Goal: Information Seeking & Learning: Learn about a topic

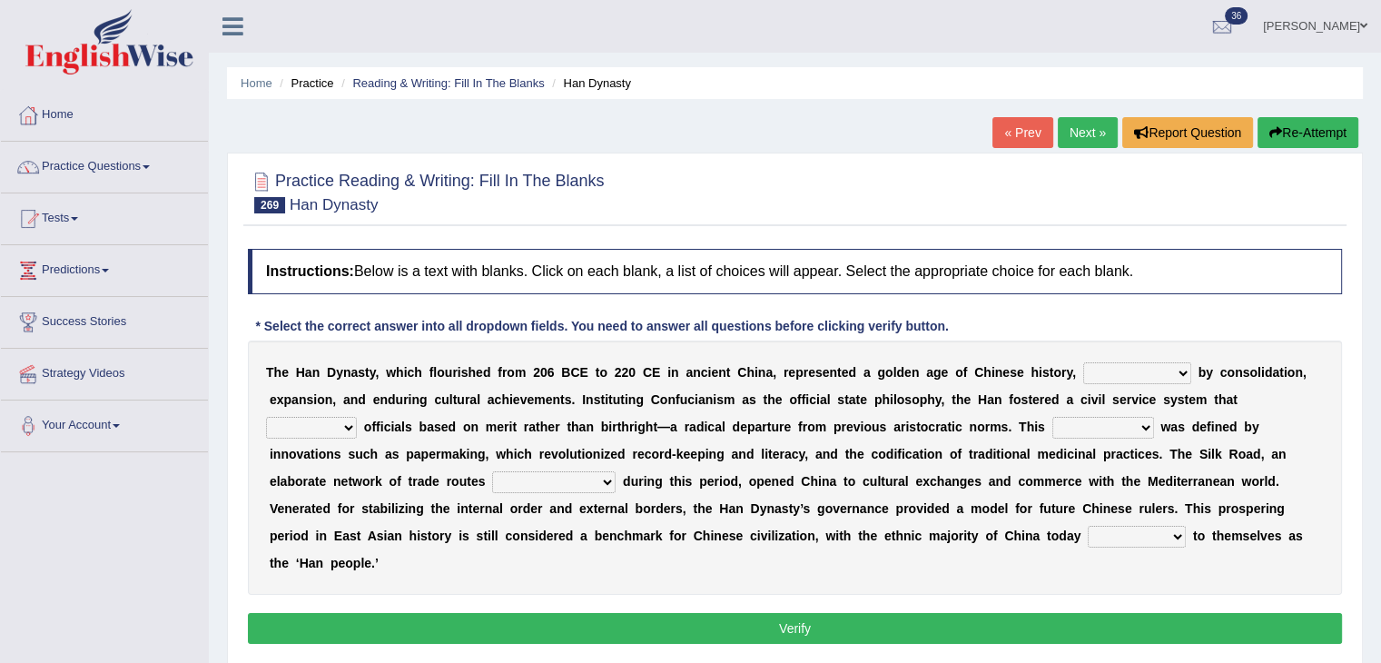
click at [1116, 370] on select "disciplined journeyed input distinguished" at bounding box center [1137, 373] width 108 height 22
select select "distinguished"
click at [1083, 362] on select "disciplined journeyed input distinguished" at bounding box center [1137, 373] width 108 height 22
click at [339, 432] on select "discussed adapted reflected selected" at bounding box center [311, 428] width 91 height 22
click at [266, 417] on select "discussed adapted reflected selected" at bounding box center [311, 428] width 91 height 22
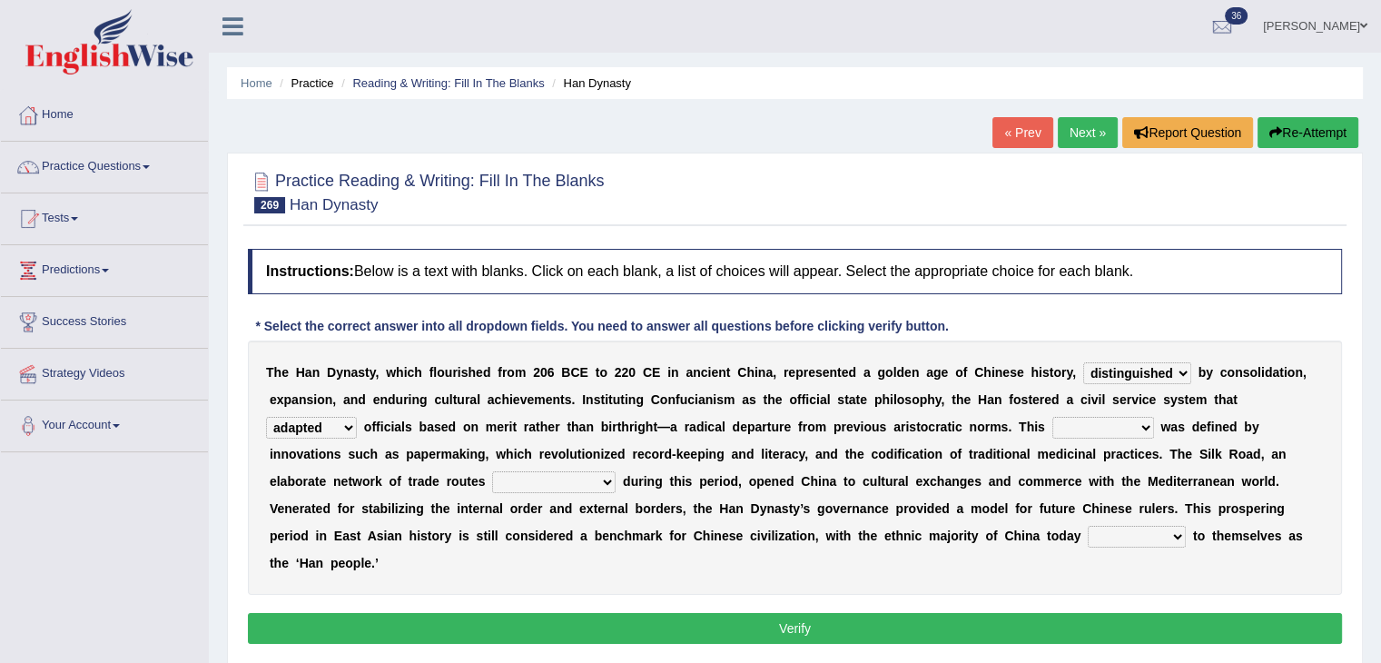
click at [348, 417] on select "discussed adapted reflected selected" at bounding box center [311, 428] width 91 height 22
select select "selected"
click at [266, 417] on select "discussed adapted reflected selected" at bounding box center [311, 428] width 91 height 22
click at [1114, 420] on select "moment epoch intermission interval" at bounding box center [1103, 428] width 102 height 22
select select "moment"
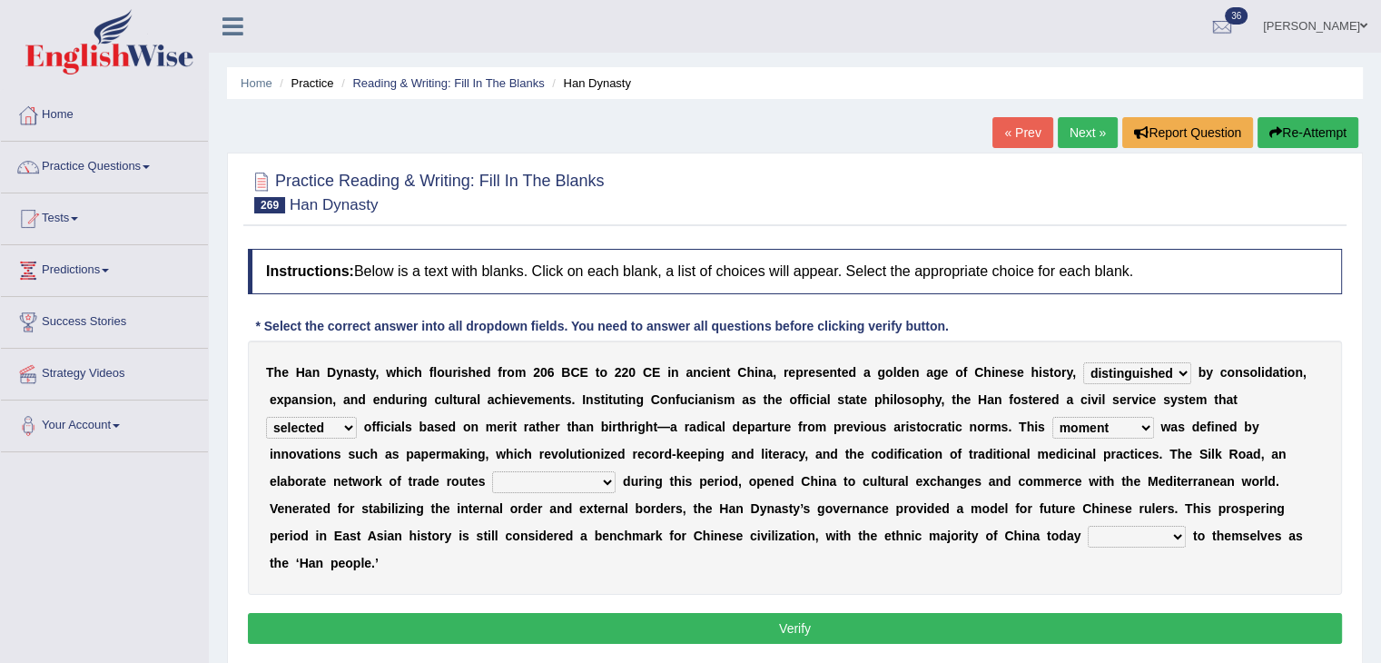
click at [1052, 417] on select "moment epoch intermission interval" at bounding box center [1103, 428] width 102 height 22
click at [544, 484] on select "was established establishing that established established" at bounding box center [553, 482] width 123 height 22
select select "was established"
click at [492, 471] on select "was established establishing that established established" at bounding box center [553, 482] width 123 height 22
click at [1140, 536] on select "calling considering referring pointing" at bounding box center [1137, 537] width 98 height 22
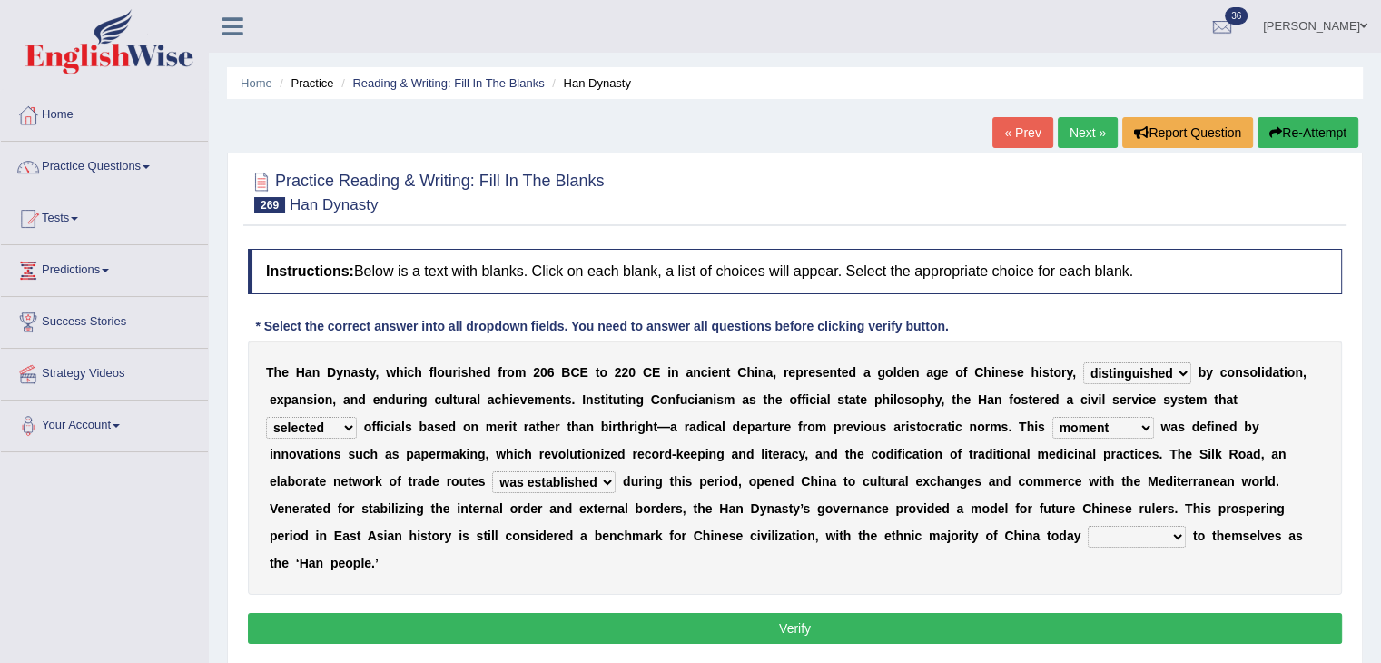
click at [1088, 526] on select "calling considering referring pointing" at bounding box center [1137, 537] width 98 height 22
click at [1156, 534] on select "calling considering referring pointing" at bounding box center [1137, 537] width 98 height 22
select select "calling"
click at [1088, 526] on select "calling considering referring pointing" at bounding box center [1137, 537] width 98 height 22
click at [1075, 615] on button "Verify" at bounding box center [795, 628] width 1094 height 31
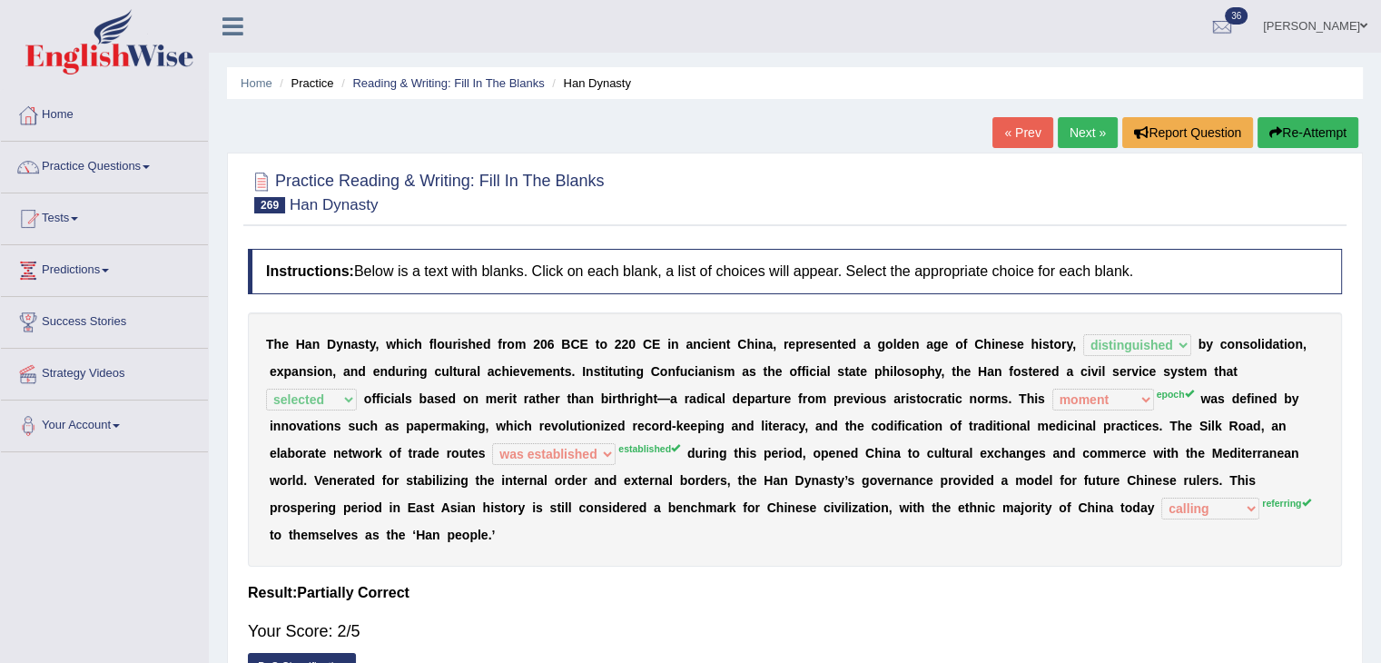
click at [1062, 133] on link "Next »" at bounding box center [1088, 132] width 60 height 31
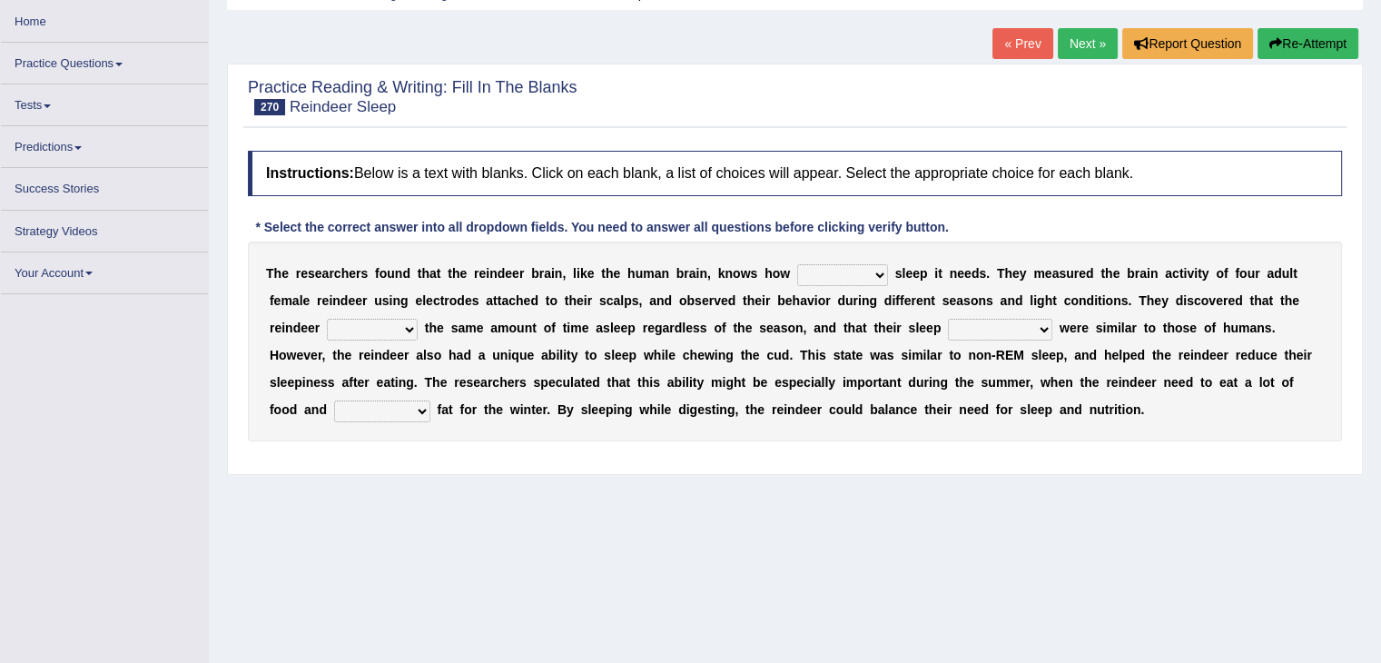
click at [855, 266] on select "much far regular often" at bounding box center [842, 275] width 91 height 22
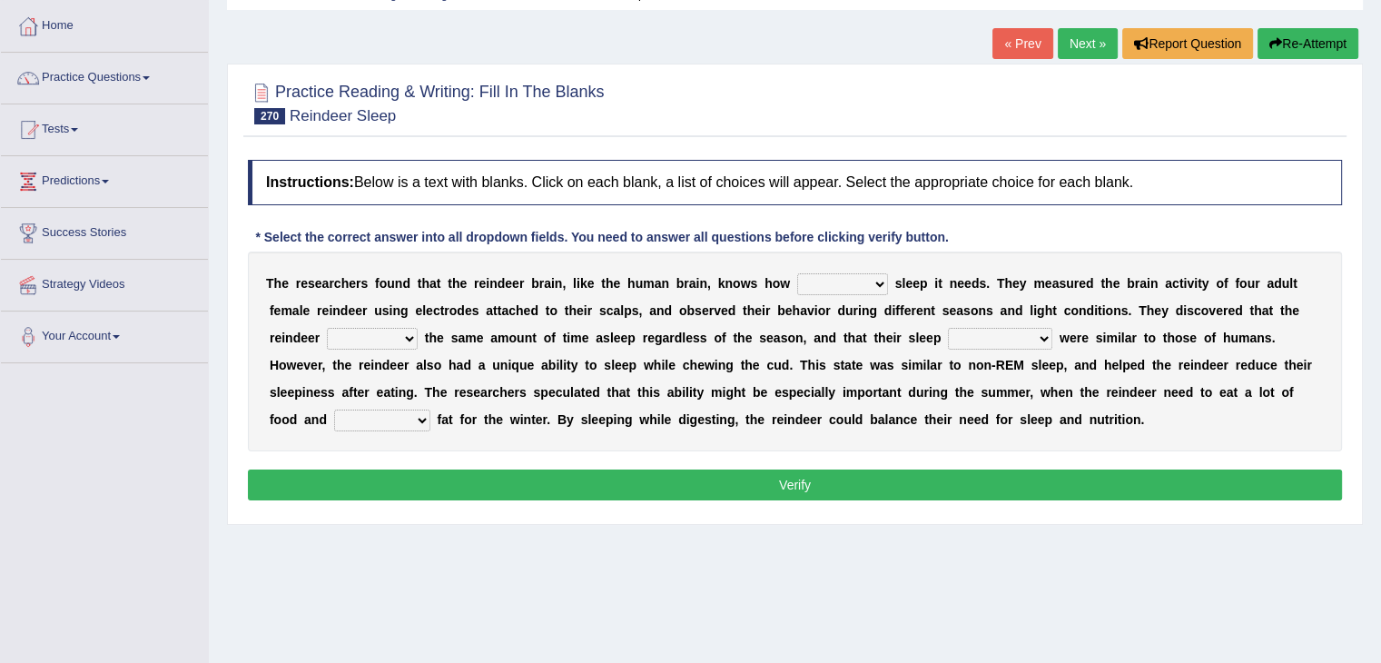
select select "often"
click at [797, 273] on select "much far regular often" at bounding box center [842, 284] width 91 height 22
click at [402, 336] on select "made devoted saved spent" at bounding box center [372, 339] width 91 height 22
select select "spent"
click at [327, 328] on select "made devoted saved spent" at bounding box center [372, 339] width 91 height 22
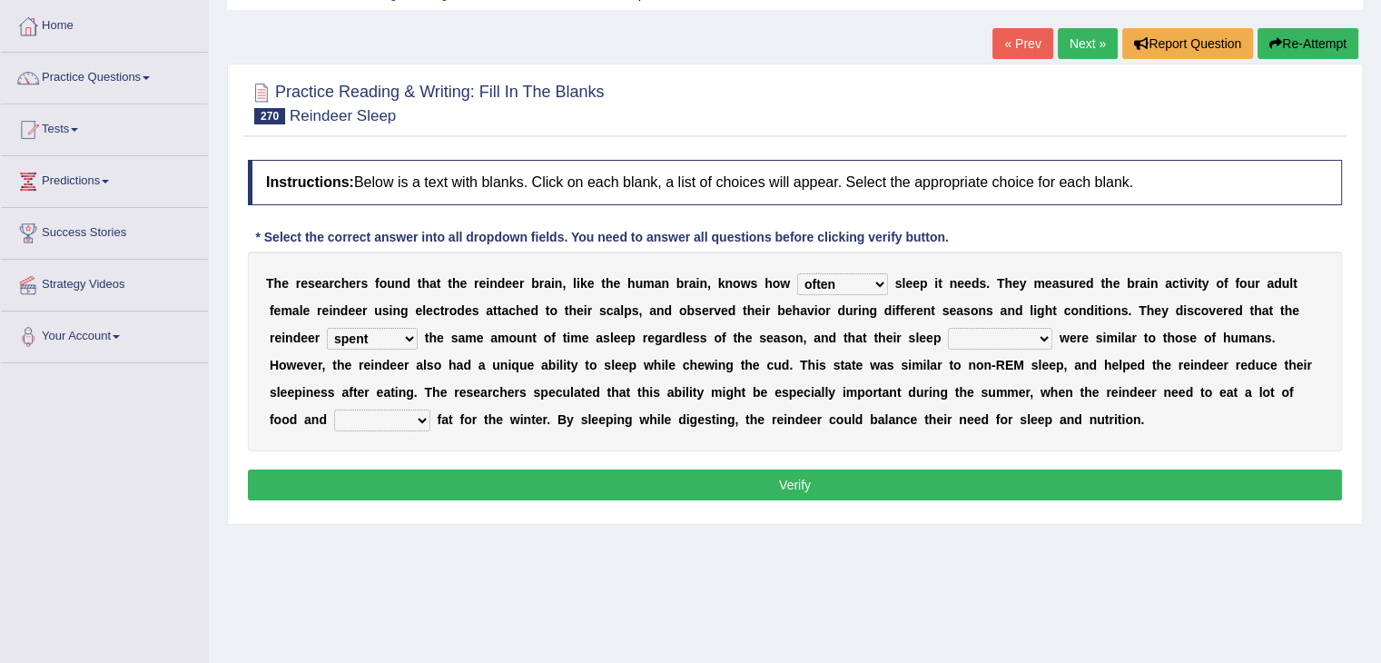
click at [1042, 328] on select "rhythms interruptions patterns situations" at bounding box center [1000, 339] width 104 height 22
select select "patterns"
click at [948, 328] on select "rhythms interruptions patterns situations" at bounding box center [1000, 339] width 104 height 22
click at [409, 420] on select "cultivate regard surmount accumulate" at bounding box center [382, 420] width 96 height 22
select select "accumulate"
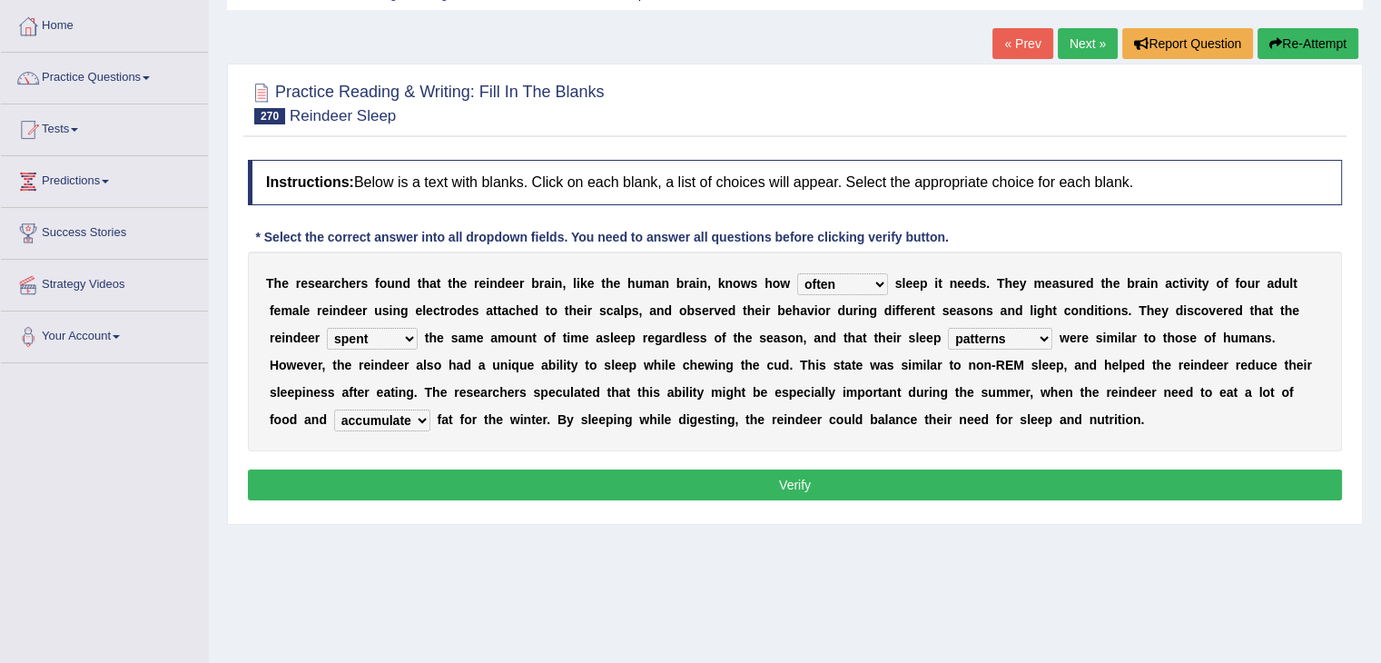
click at [334, 409] on select "cultivate regard surmount accumulate" at bounding box center [382, 420] width 96 height 22
click at [464, 470] on button "Verify" at bounding box center [795, 484] width 1094 height 31
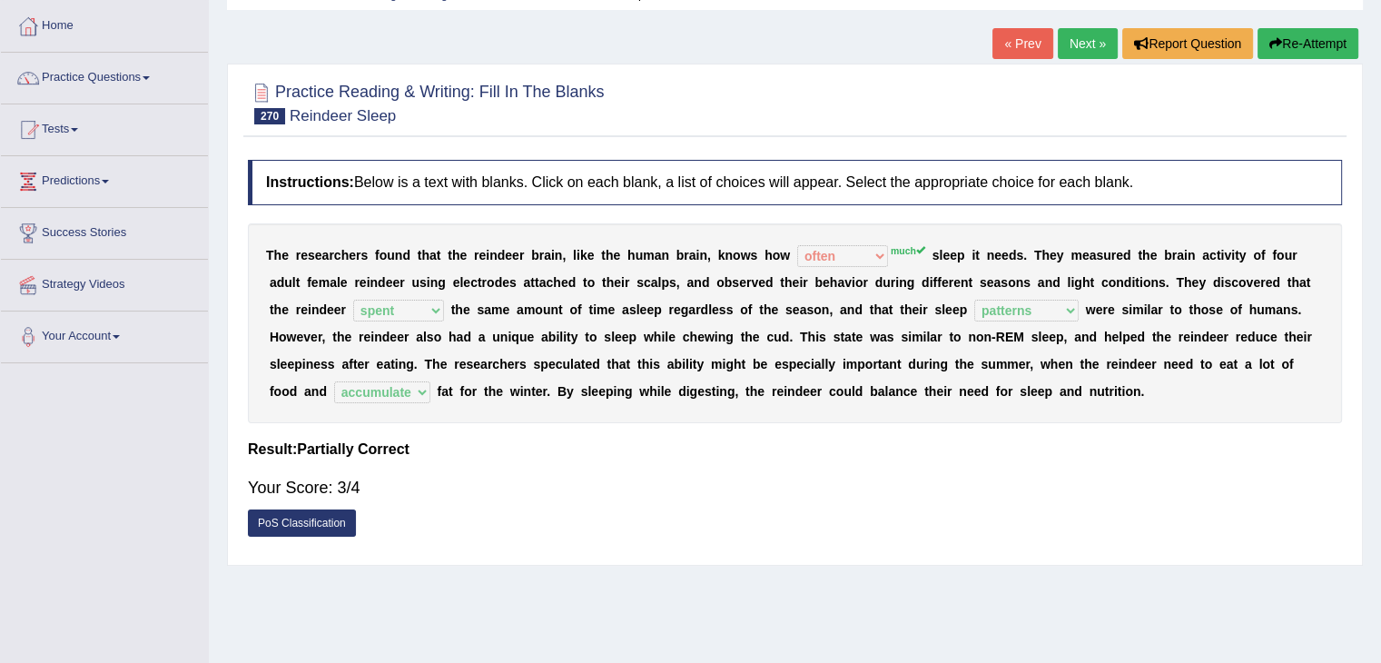
click at [1075, 37] on link "Next »" at bounding box center [1088, 43] width 60 height 31
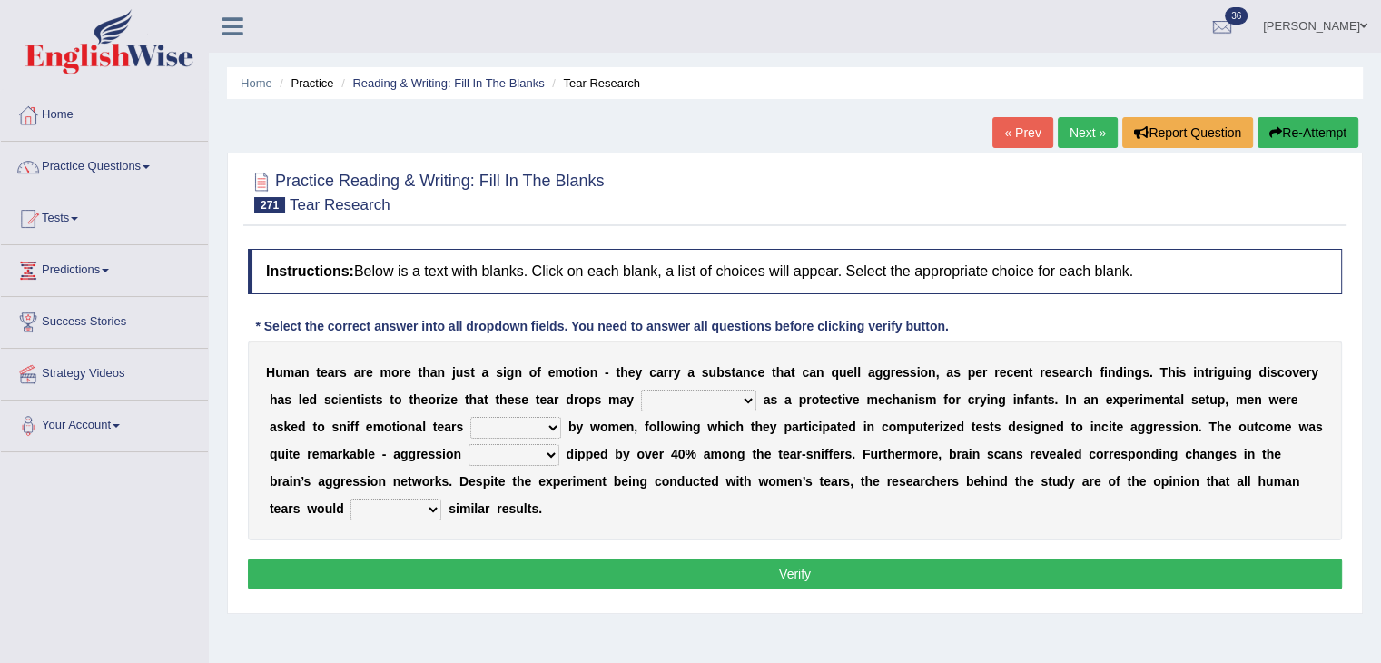
click at [675, 393] on select "have evolution be evolution be evolved have evolved" at bounding box center [698, 400] width 115 height 22
select select "be evolved"
click at [641, 389] on select "have evolution be evolution be evolved have evolved" at bounding box center [698, 400] width 115 height 22
click at [538, 424] on select "shed lost grown emitted" at bounding box center [515, 428] width 91 height 22
select select "shed"
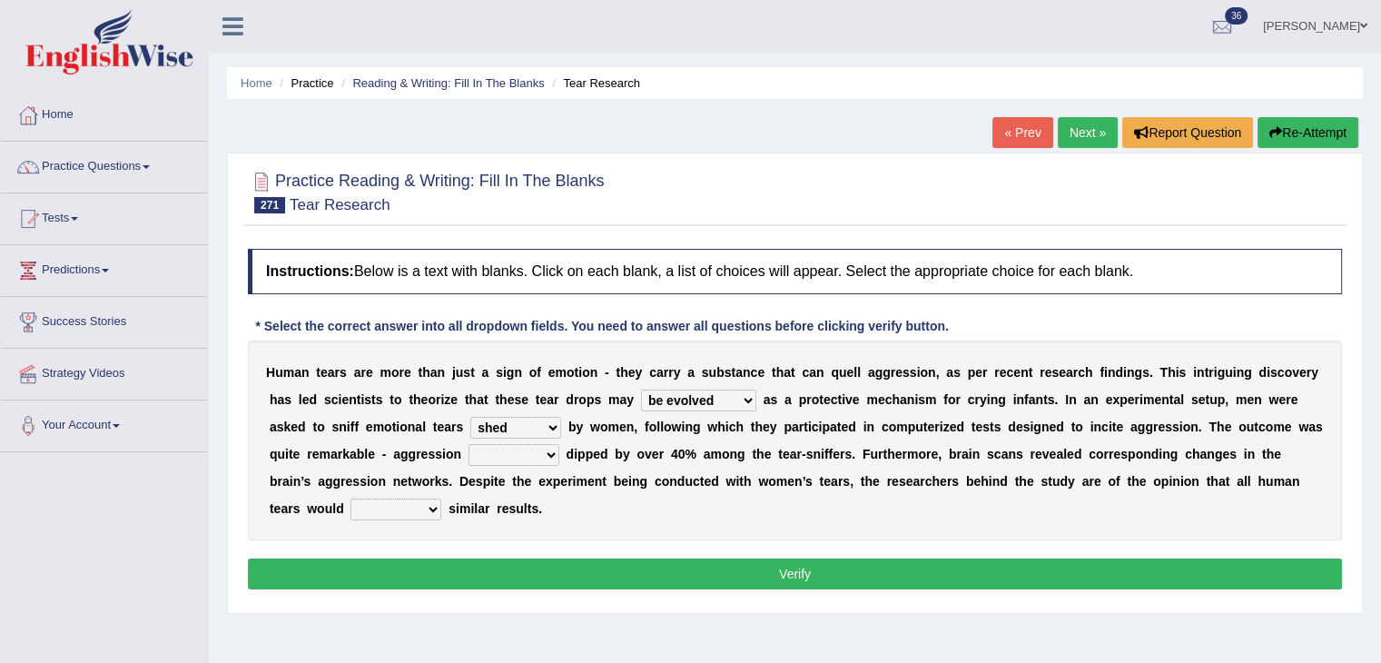
click at [470, 417] on select "shed lost grown emitted" at bounding box center [515, 428] width 91 height 22
click at [532, 455] on select "posts measures levels portions" at bounding box center [513, 455] width 91 height 22
select select "levels"
click at [468, 444] on select "posts measures levels portions" at bounding box center [513, 455] width 91 height 22
click at [427, 509] on select "evade invoke reflect yield" at bounding box center [395, 509] width 91 height 22
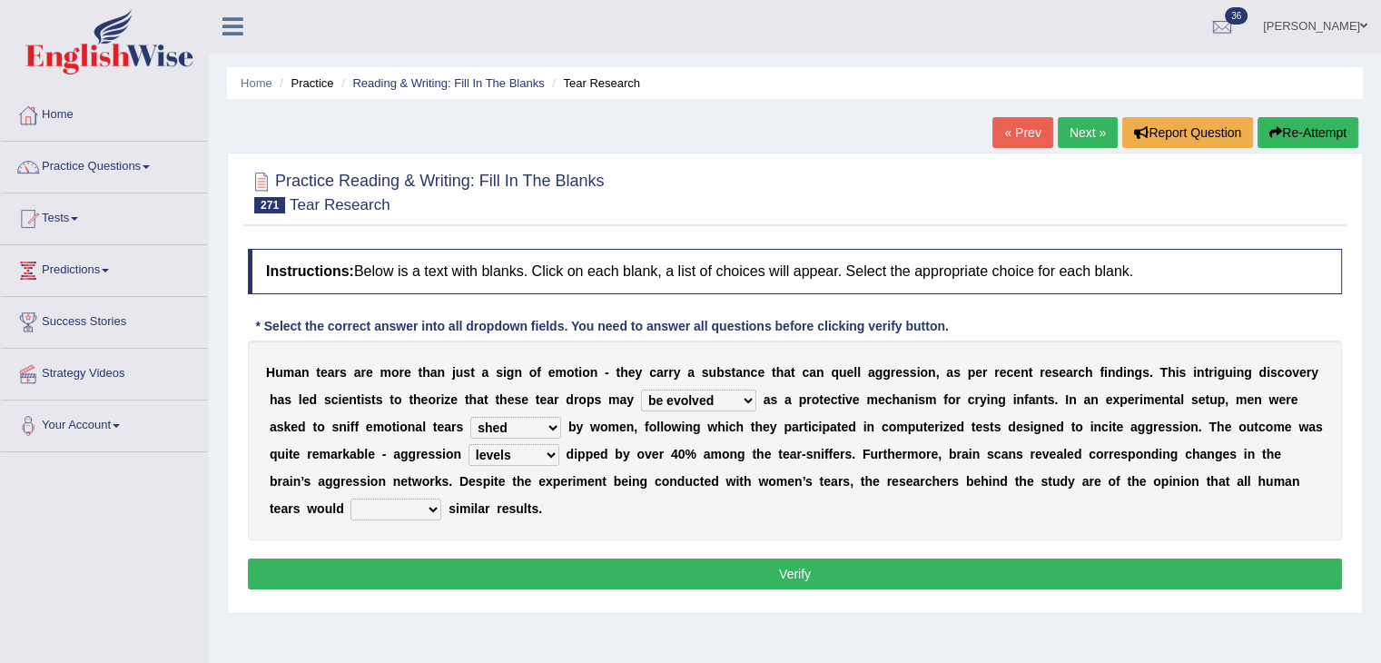
select select "reflect"
click at [350, 498] on select "evade invoke reflect yield" at bounding box center [395, 509] width 91 height 22
click at [437, 576] on button "Verify" at bounding box center [795, 573] width 1094 height 31
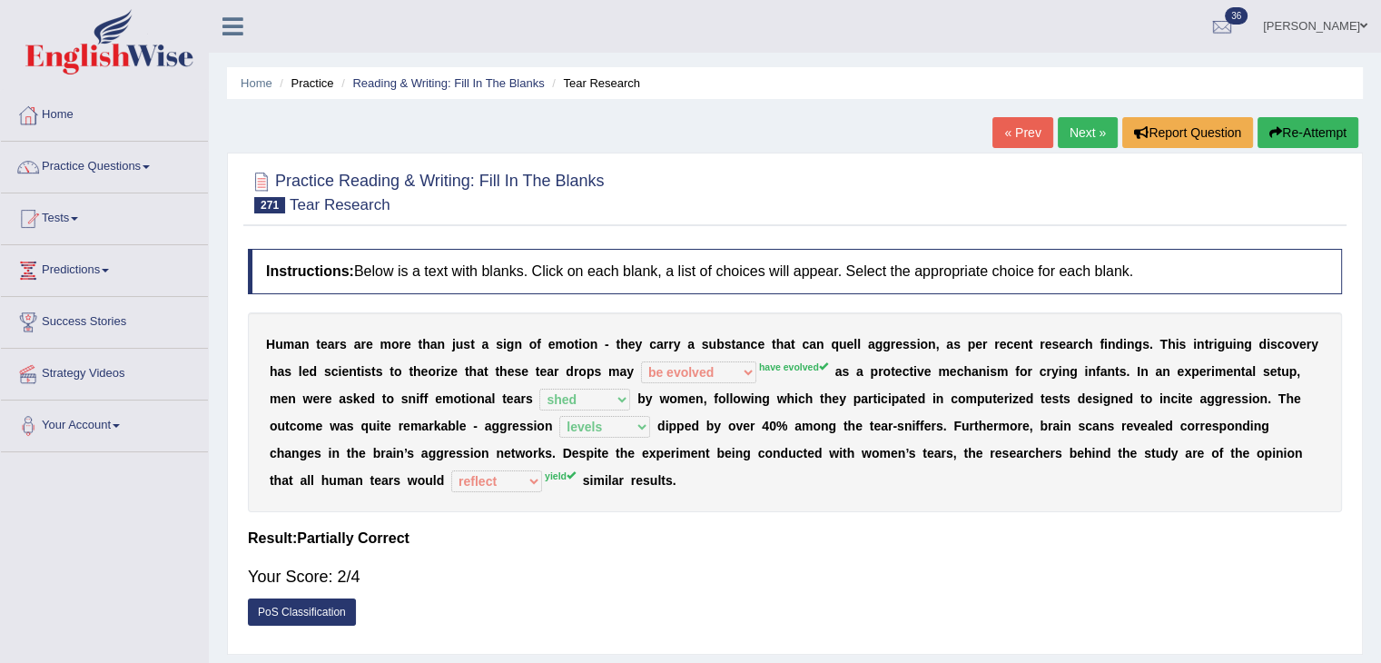
click at [1090, 123] on link "Next »" at bounding box center [1088, 132] width 60 height 31
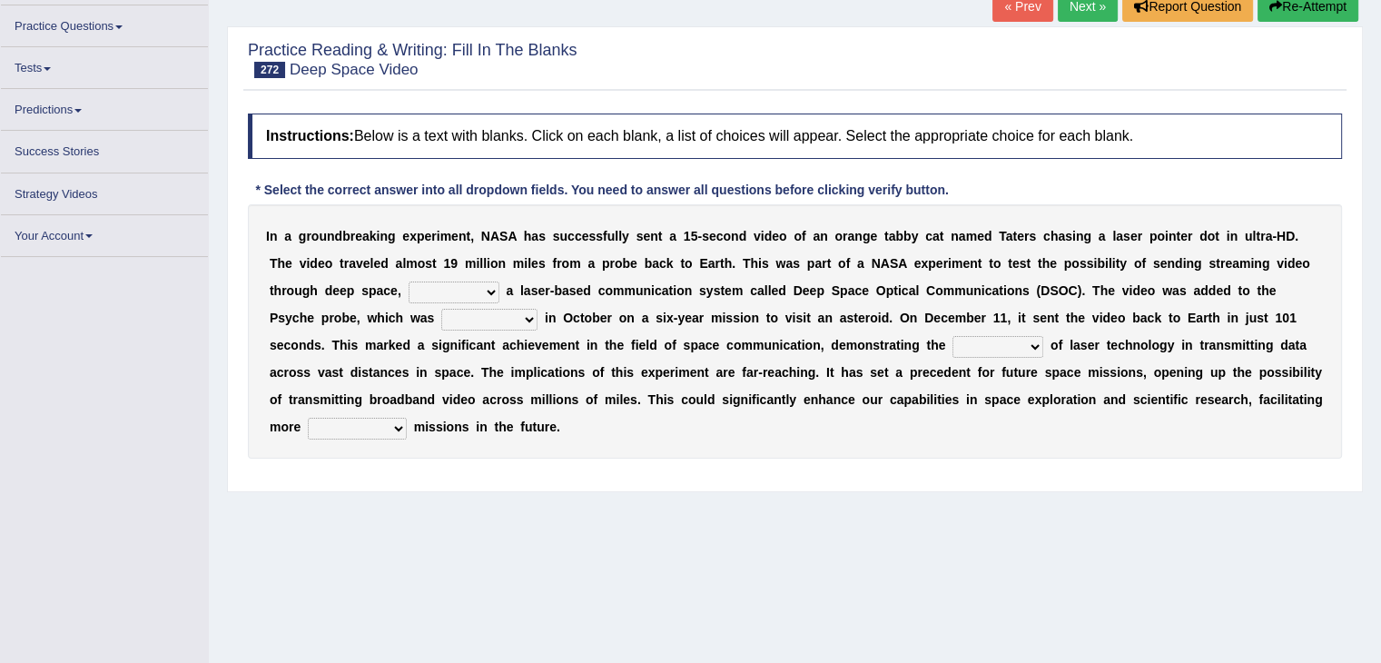
scroll to position [127, 0]
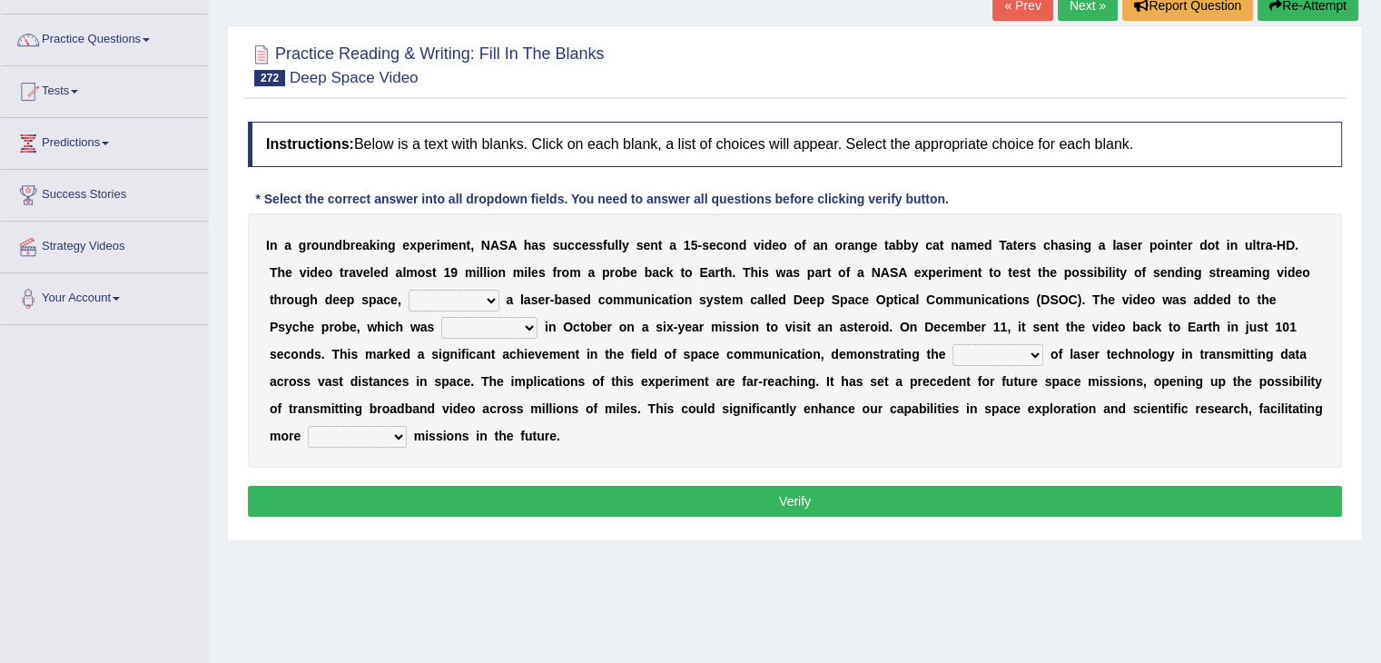
click at [472, 299] on select "as using to use using use" at bounding box center [454, 301] width 91 height 22
select select "using"
click at [409, 290] on select "as using to use using use" at bounding box center [454, 301] width 91 height 22
click at [495, 335] on select "initiated established proved launched" at bounding box center [489, 328] width 96 height 22
select select "launched"
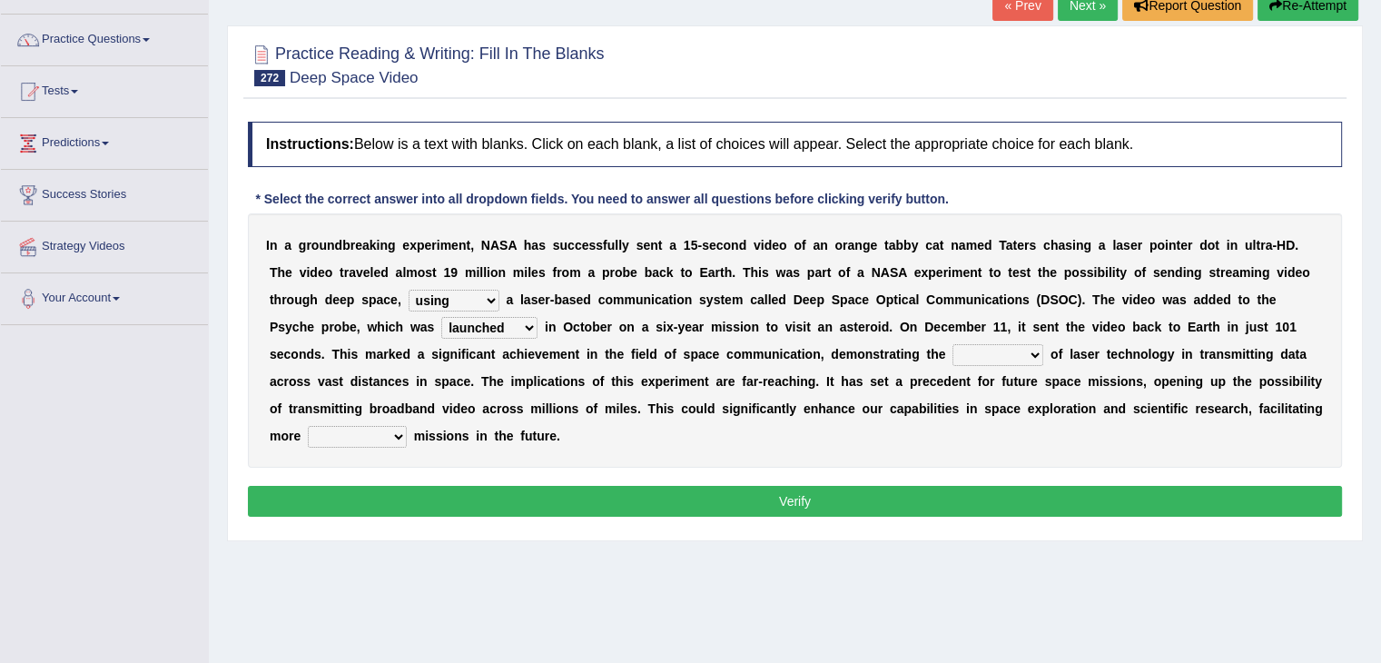
click at [441, 317] on select "initiated established proved launched" at bounding box center [489, 328] width 96 height 22
click at [1000, 350] on select "range probability potential extent" at bounding box center [997, 355] width 91 height 22
select select "extent"
click at [952, 344] on select "range probability potential extent" at bounding box center [997, 355] width 91 height 22
click at [385, 439] on select "rudimentary maximum overall ambitious" at bounding box center [357, 437] width 99 height 22
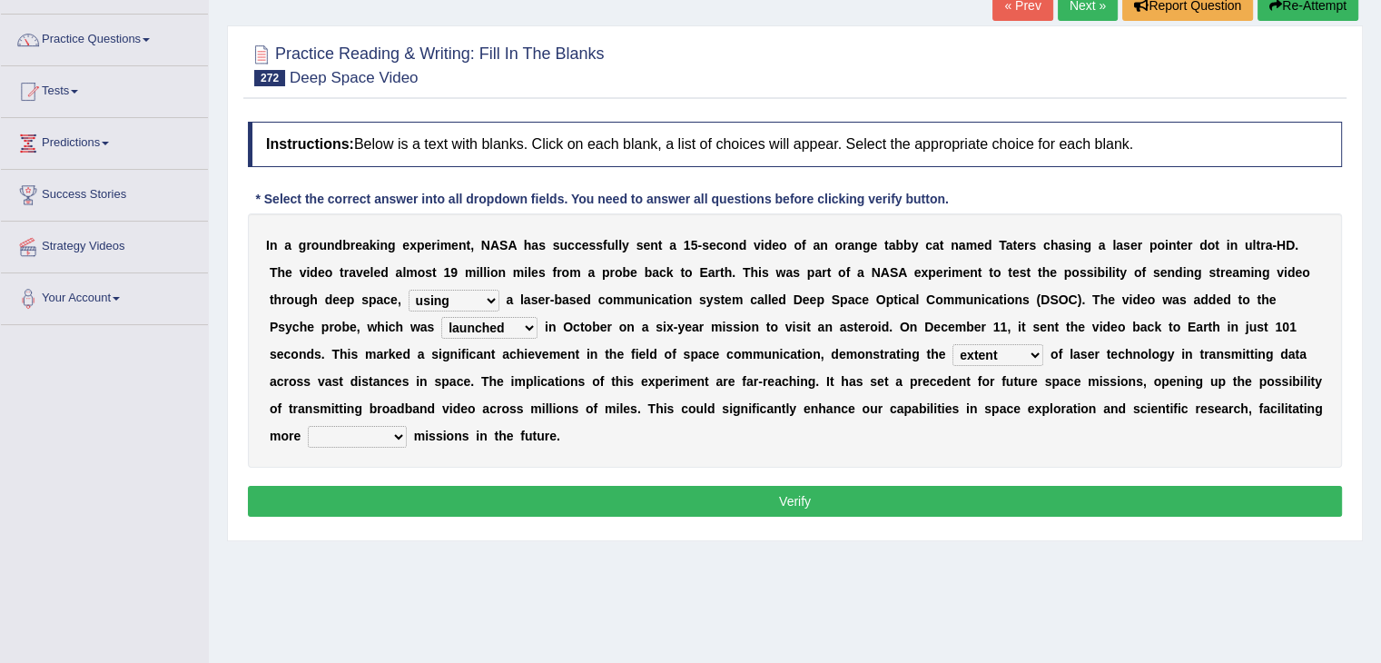
select select "rudimentary"
click at [308, 426] on select "rudimentary maximum overall ambitious" at bounding box center [357, 437] width 99 height 22
click at [447, 511] on button "Verify" at bounding box center [795, 501] width 1094 height 31
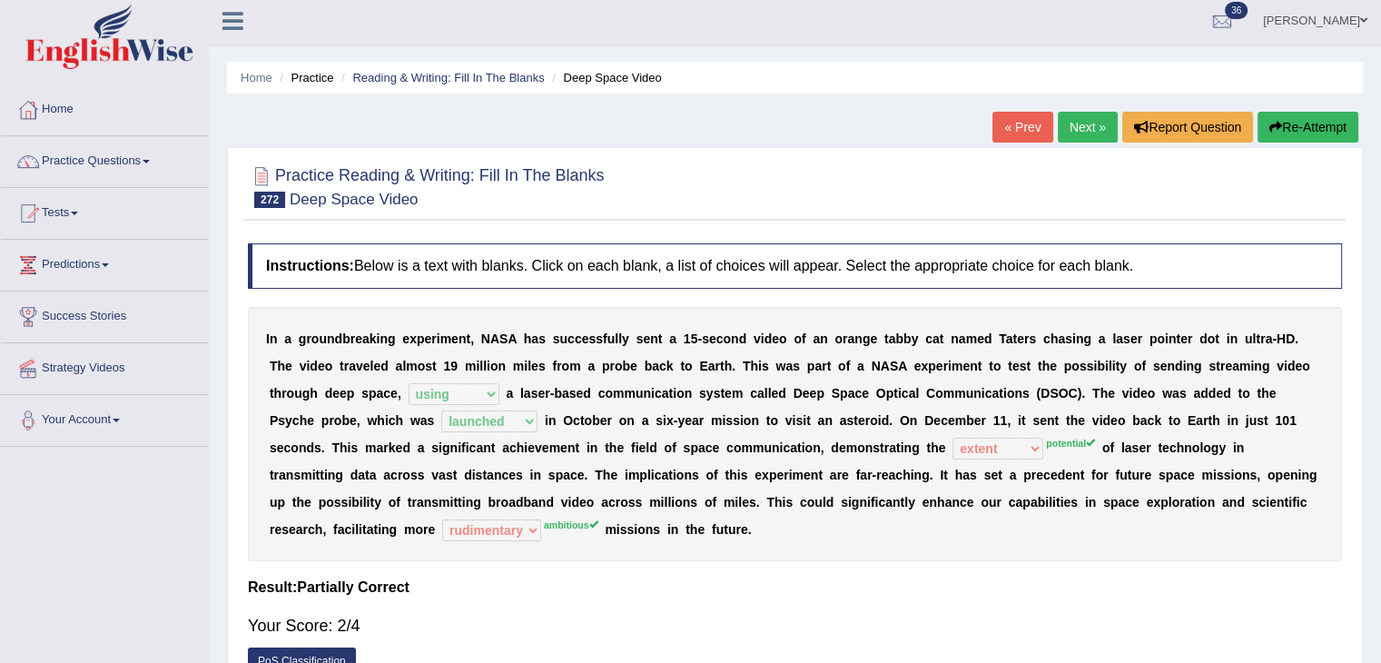
scroll to position [4, 0]
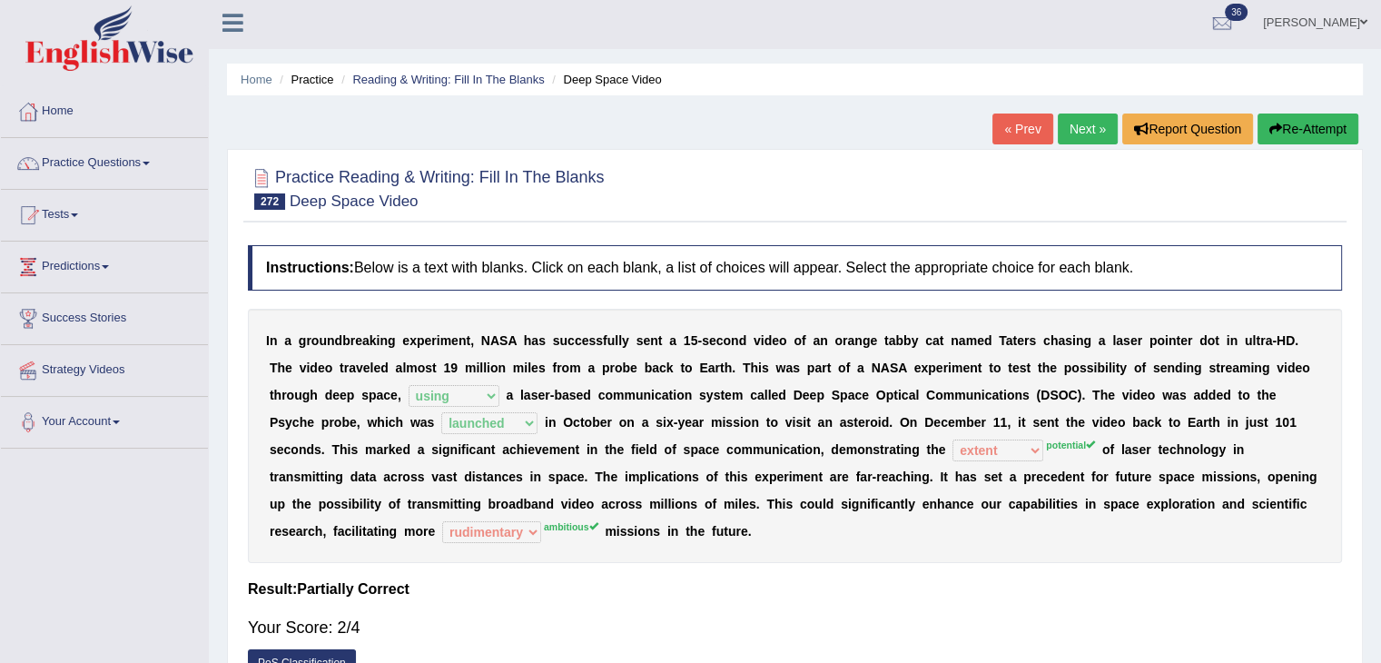
click at [1077, 131] on link "Next »" at bounding box center [1088, 128] width 60 height 31
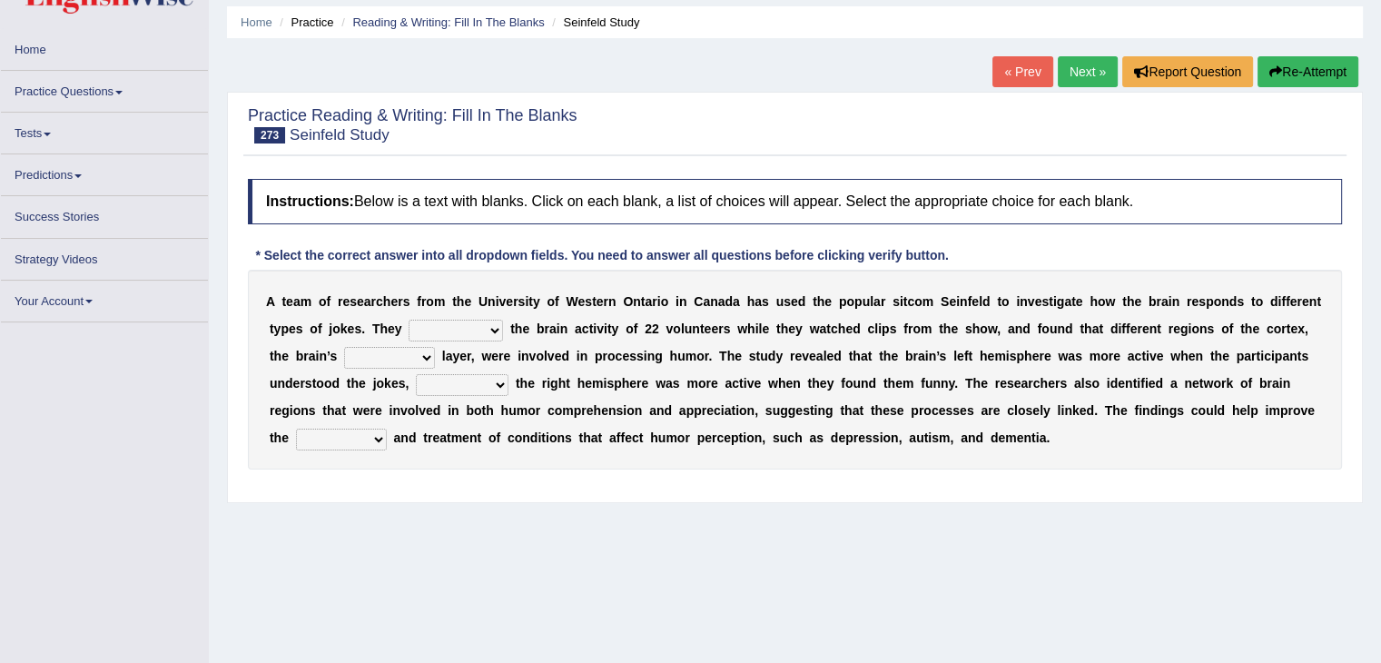
scroll to position [62, 0]
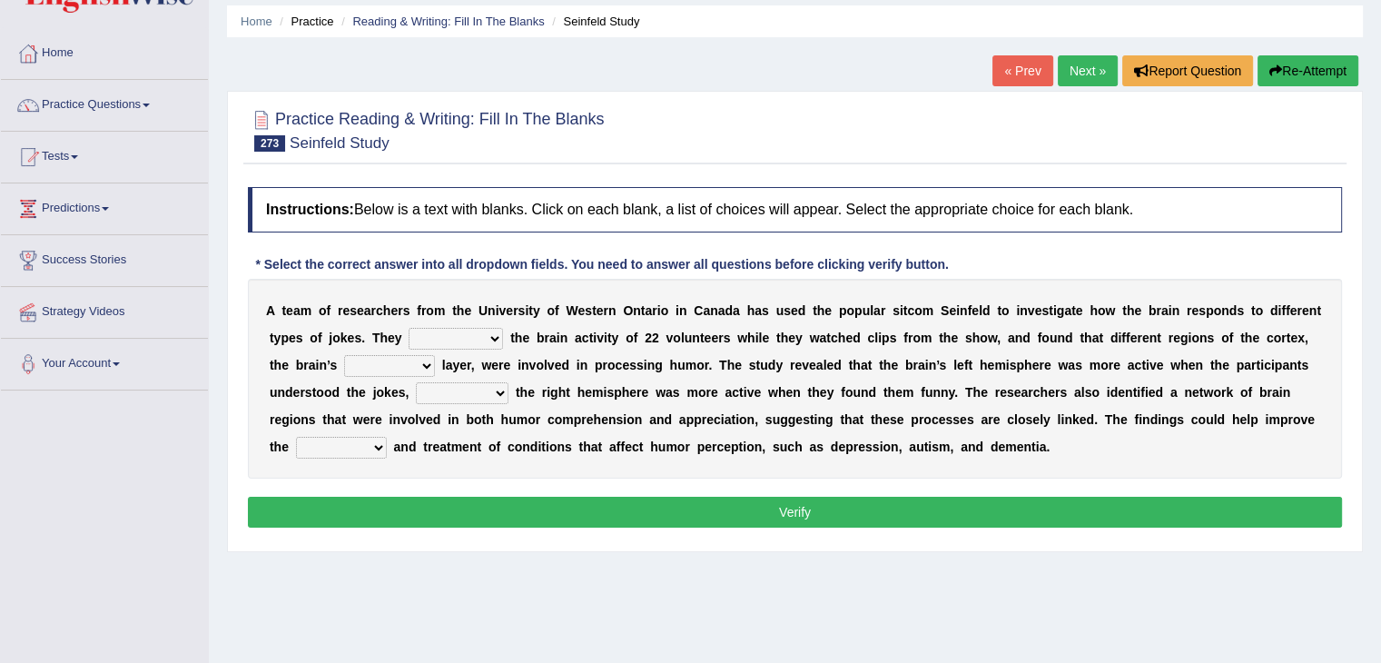
click at [476, 337] on select "glanced monitored entertained involved" at bounding box center [456, 339] width 94 height 22
select select "monitored"
click at [409, 328] on select "glanced monitored entertained involved" at bounding box center [456, 339] width 94 height 22
click at [414, 360] on select "outlandish outgoing outside outermost" at bounding box center [389, 366] width 91 height 22
select select "outside"
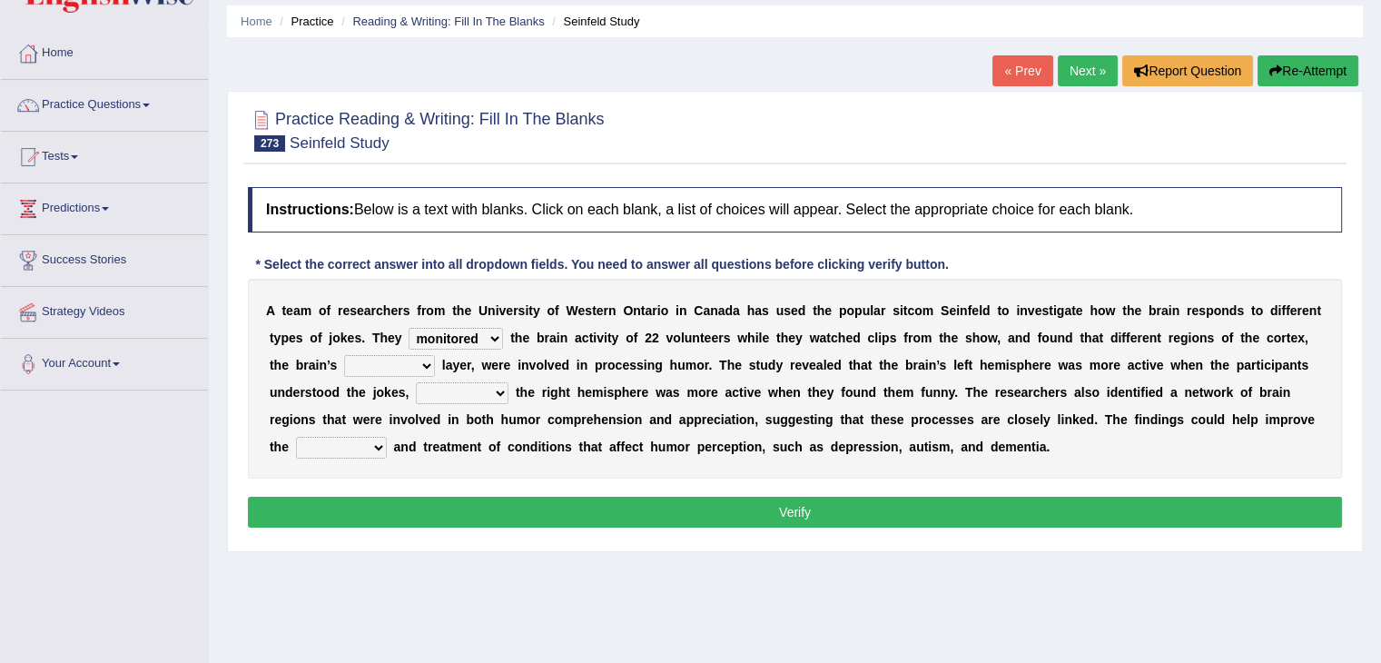
click at [344, 355] on select "outlandish outgoing outside outermost" at bounding box center [389, 366] width 91 height 22
click at [470, 386] on select "due to rather than yet while" at bounding box center [462, 393] width 93 height 22
select select "while"
click at [416, 382] on select "due to rather than yet while" at bounding box center [462, 393] width 93 height 22
click at [378, 442] on select "execution diagnosis format strategy" at bounding box center [341, 448] width 91 height 22
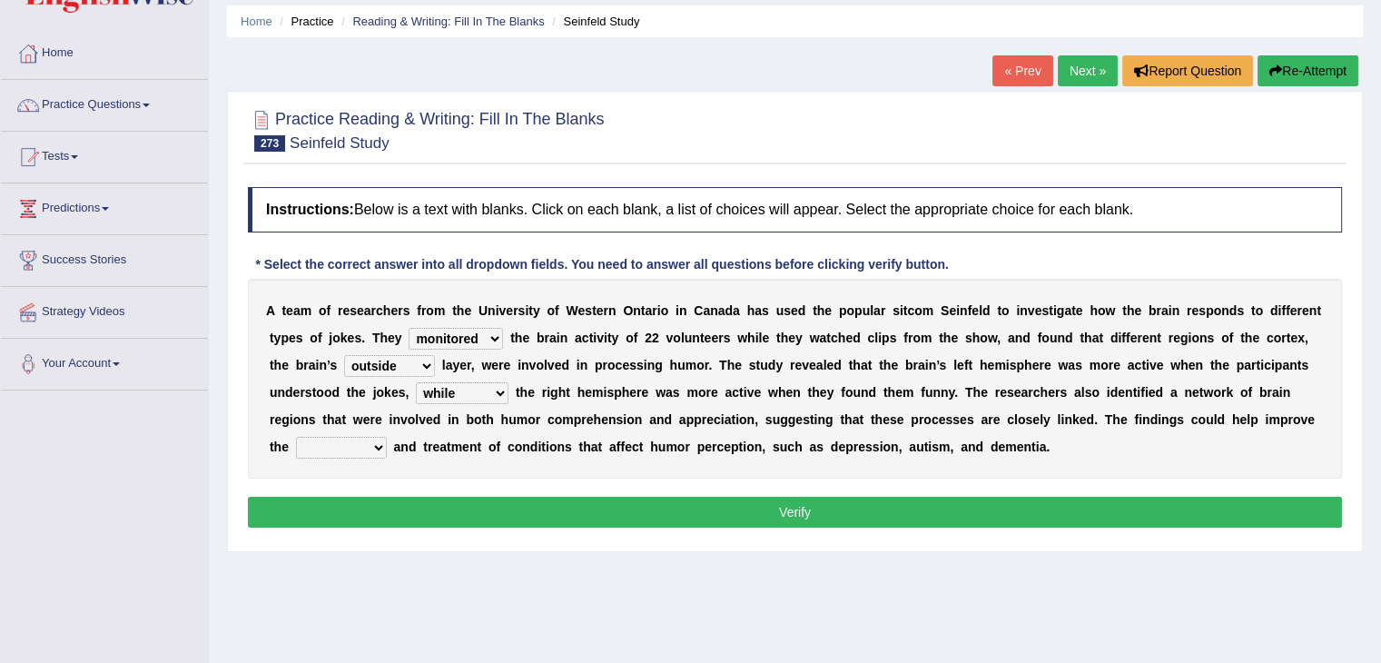
select select "diagnosis"
click at [296, 437] on select "execution diagnosis format strategy" at bounding box center [341, 448] width 91 height 22
click at [417, 518] on button "Verify" at bounding box center [795, 512] width 1094 height 31
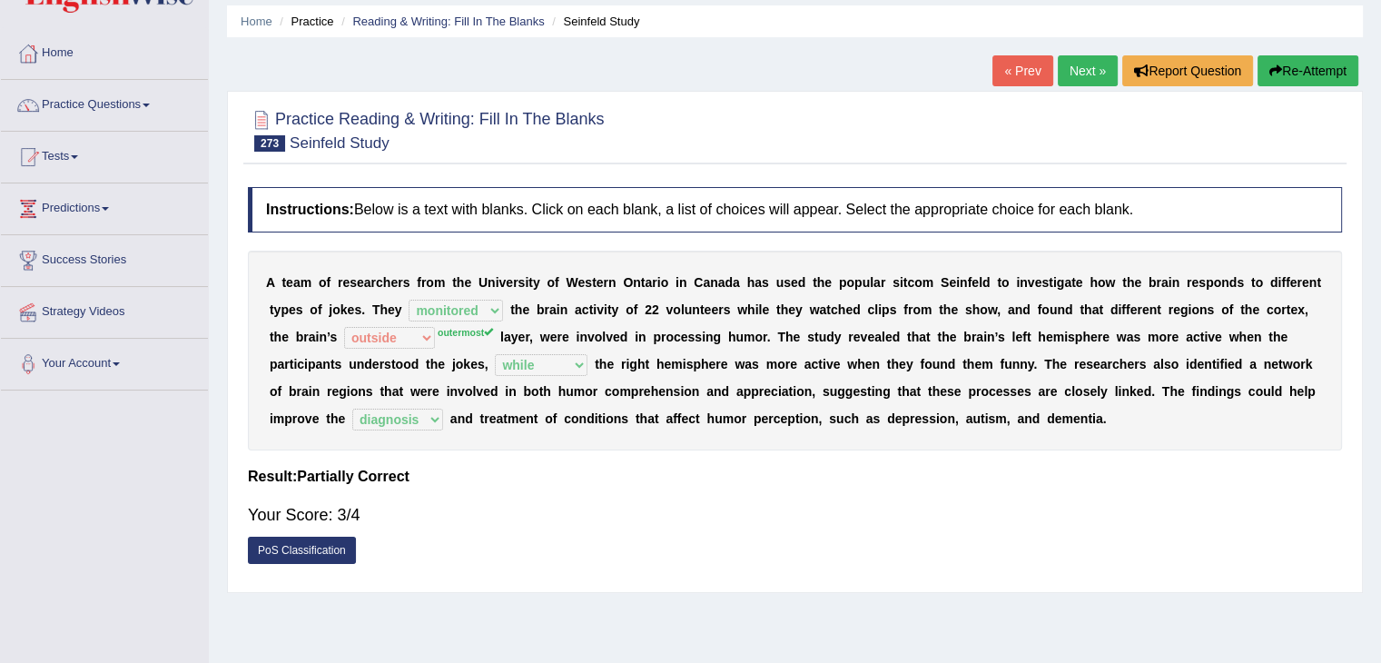
click at [1068, 68] on link "Next »" at bounding box center [1088, 70] width 60 height 31
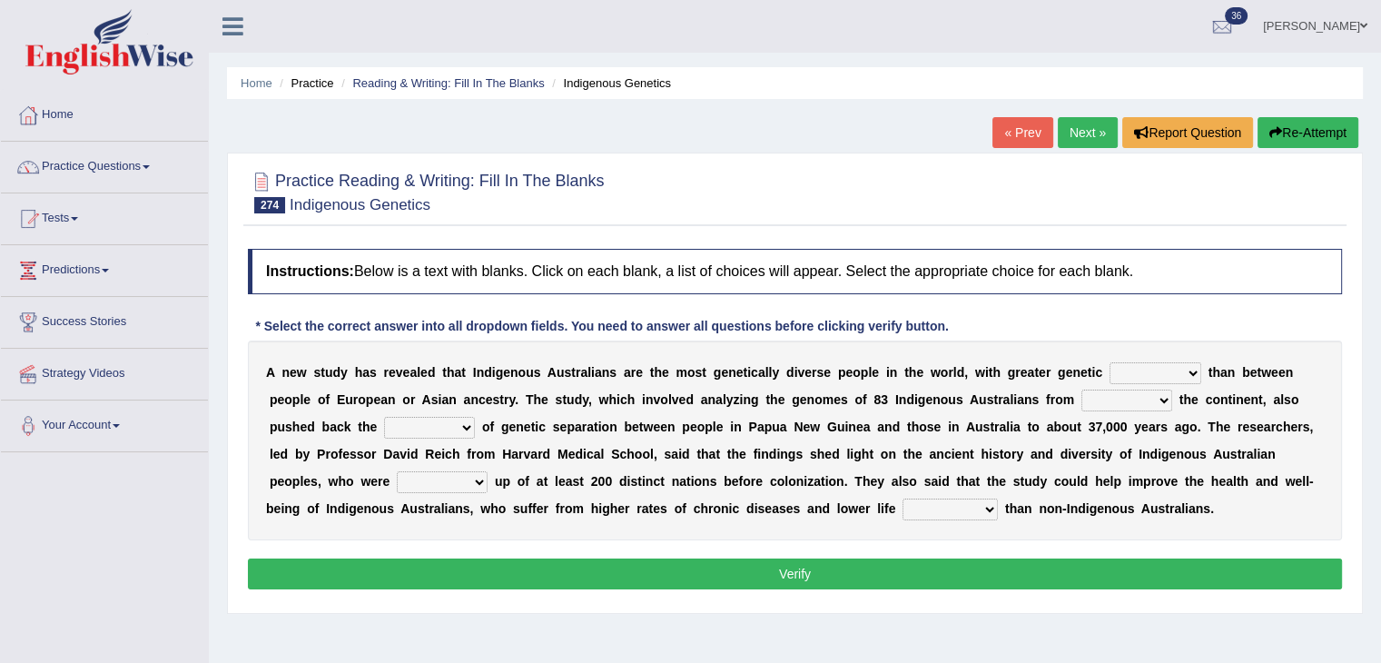
click at [1183, 362] on select "integrity conformity variability stability" at bounding box center [1155, 373] width 92 height 22
click at [1109, 362] on select "integrity conformity variability stability" at bounding box center [1155, 373] width 92 height 22
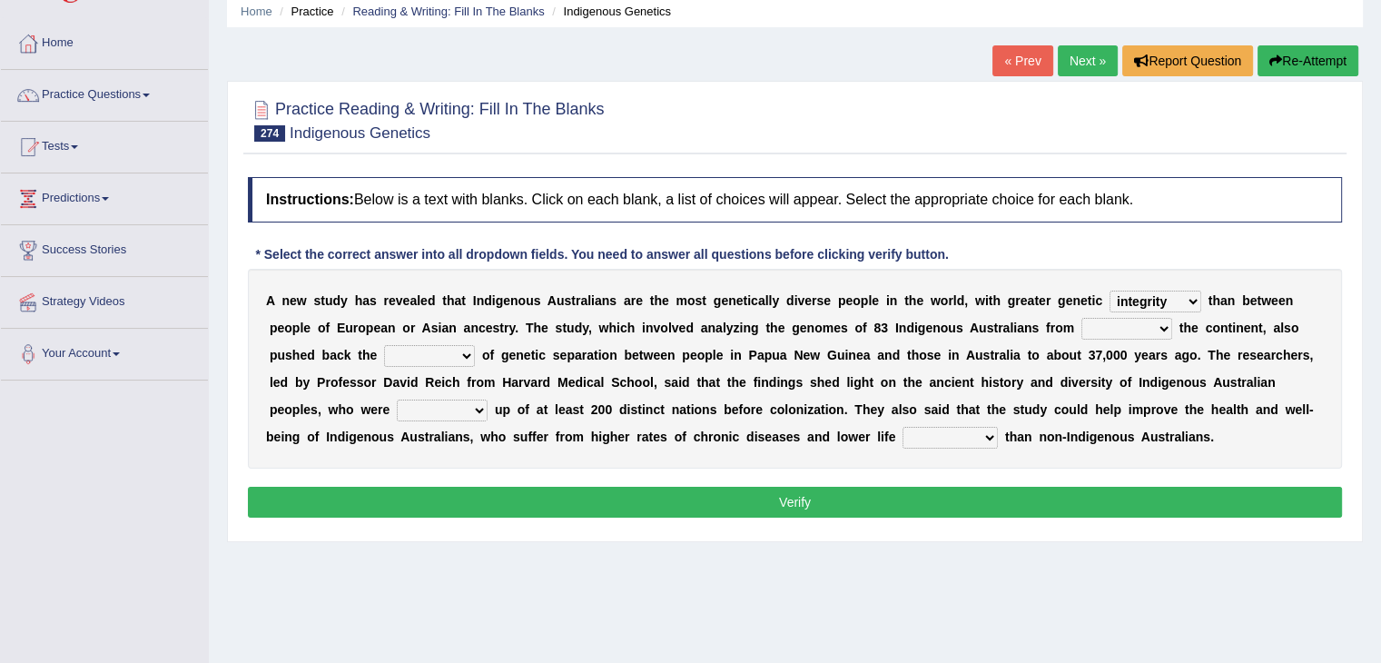
scroll to position [87, 0]
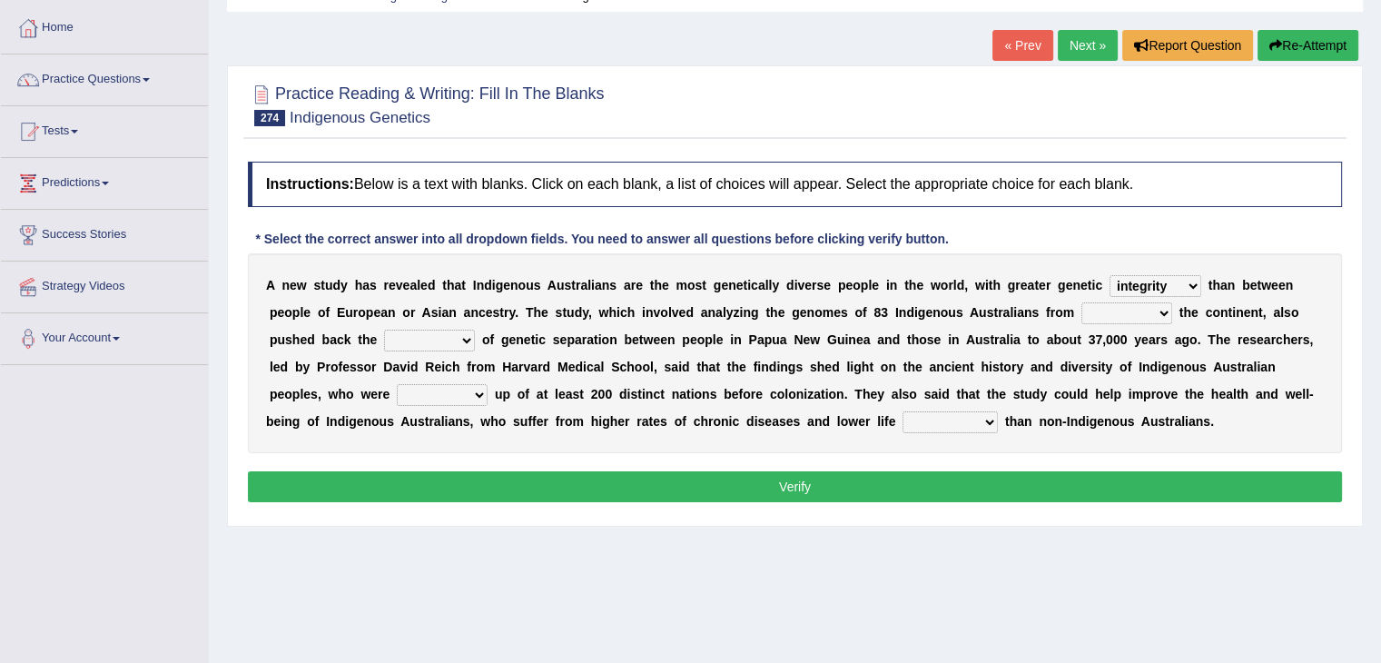
click at [1166, 283] on select "integrity conformity variability stability" at bounding box center [1155, 286] width 92 height 22
select select "stability"
click at [1109, 275] on select "integrity conformity variability stability" at bounding box center [1155, 286] width 92 height 22
click at [1148, 308] on select "at with of across" at bounding box center [1126, 313] width 91 height 22
select select "across"
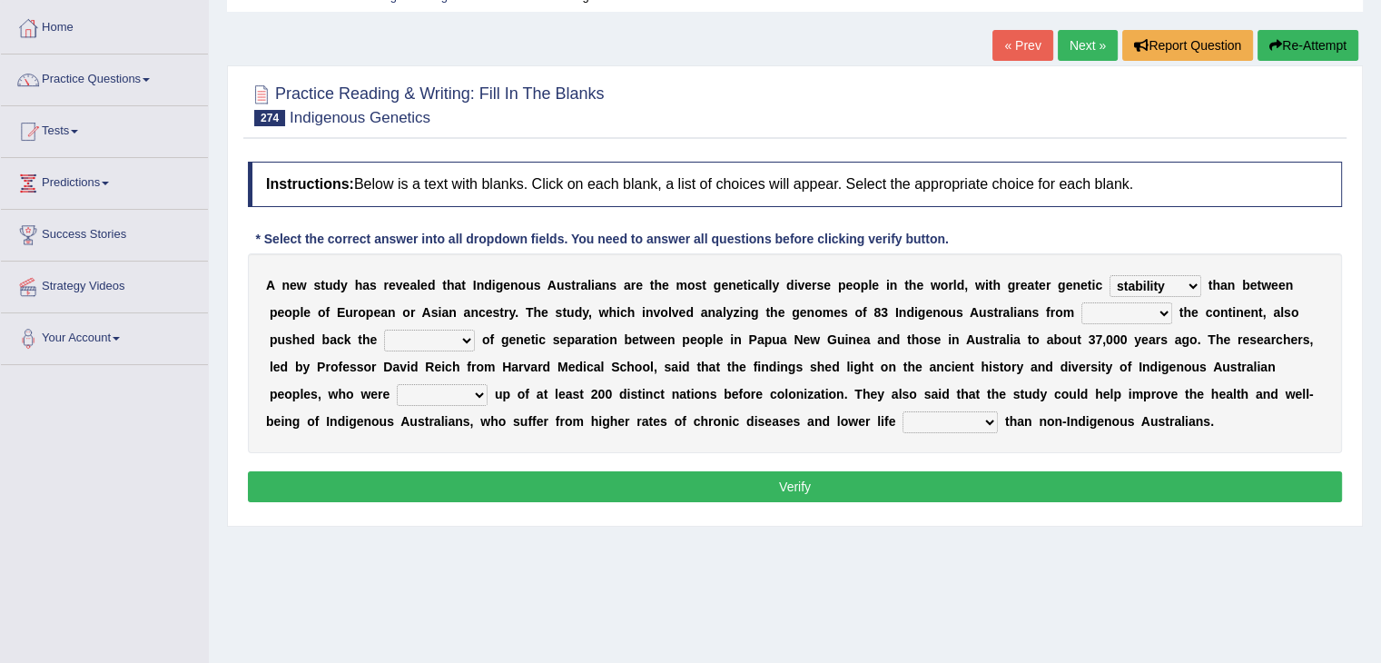
click at [1081, 302] on select "at with of across" at bounding box center [1126, 313] width 91 height 22
click at [449, 335] on select "analysis location date feature" at bounding box center [429, 341] width 91 height 22
select select "location"
click at [384, 330] on select "analysis location date feature" at bounding box center [429, 341] width 91 height 22
click at [467, 391] on select "made set broken laid" at bounding box center [442, 395] width 91 height 22
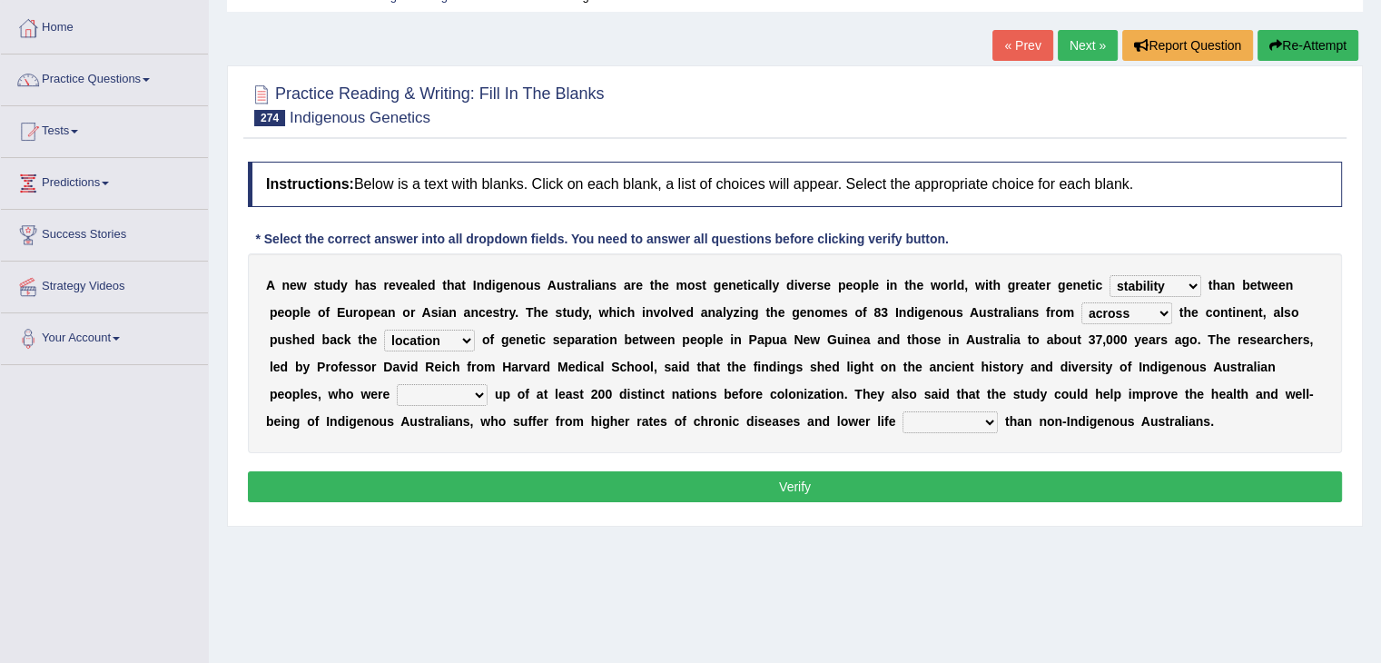
select select "made"
click at [397, 384] on select "made set broken laid" at bounding box center [442, 395] width 91 height 22
click at [981, 421] on select "level expectancy assurance rate" at bounding box center [949, 422] width 95 height 22
select select "expectancy"
click at [902, 411] on select "level expectancy assurance rate" at bounding box center [949, 422] width 95 height 22
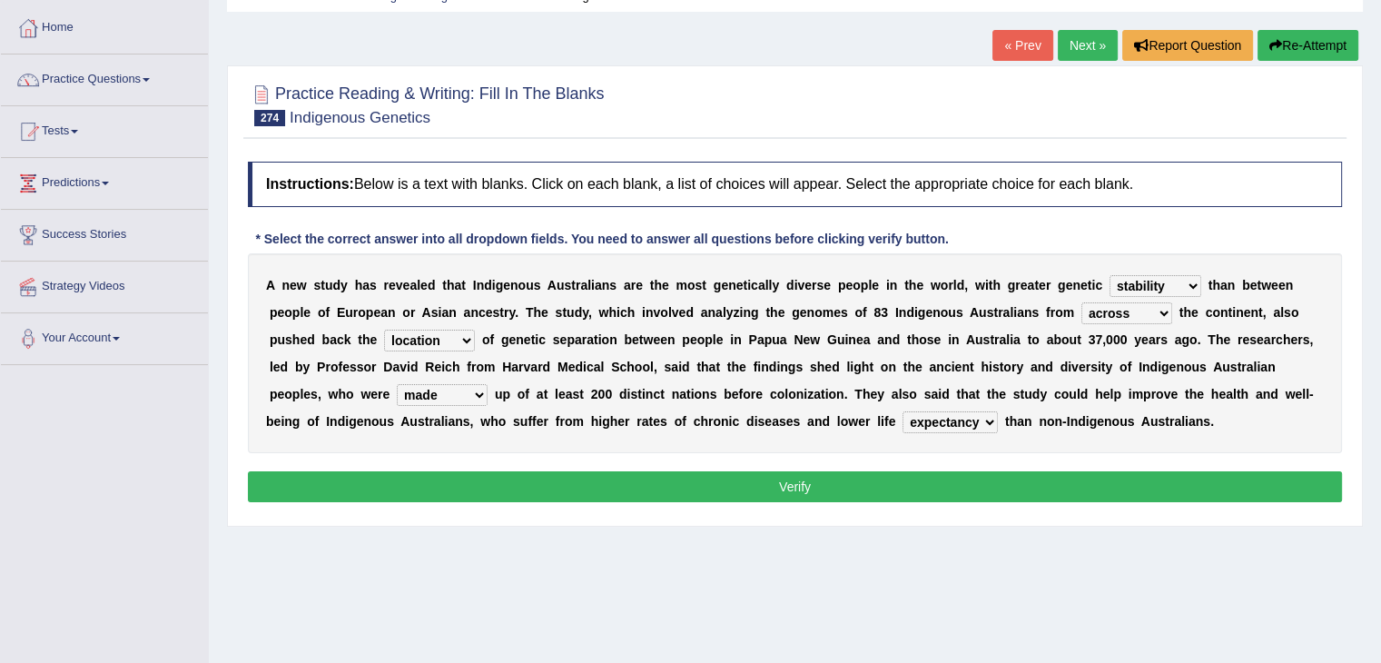
click at [894, 492] on button "Verify" at bounding box center [795, 486] width 1094 height 31
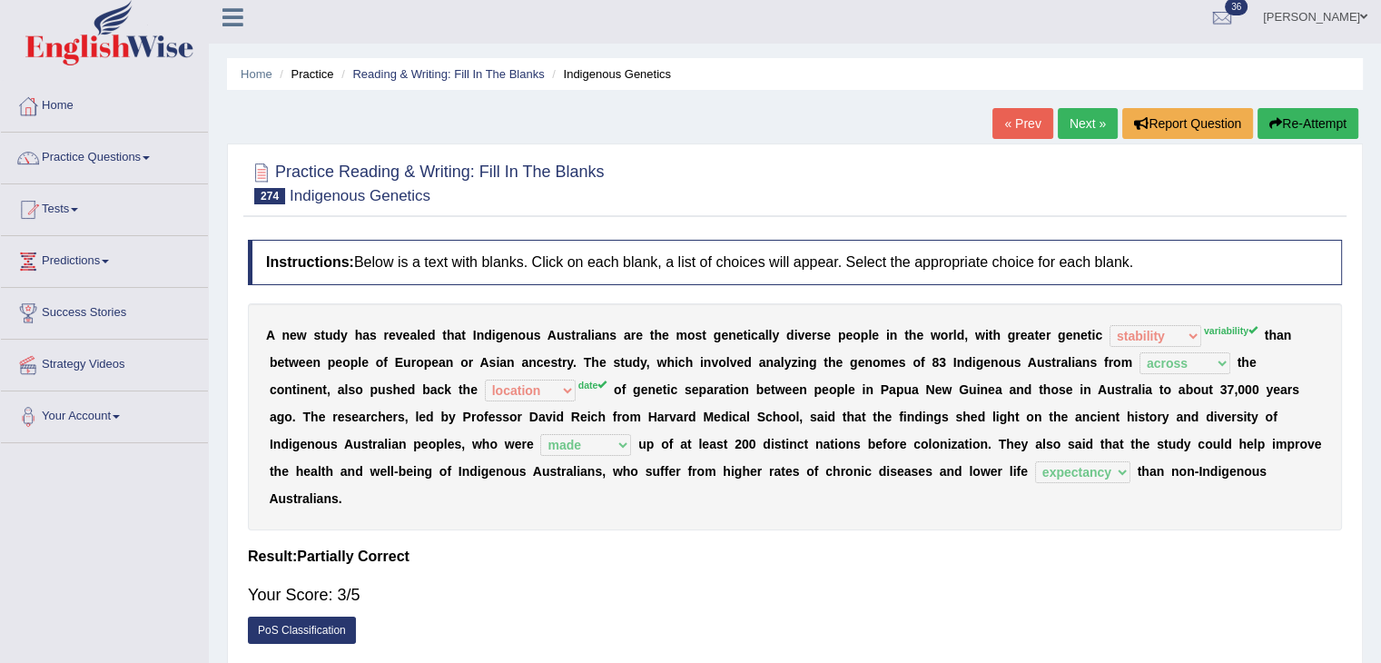
scroll to position [7, 0]
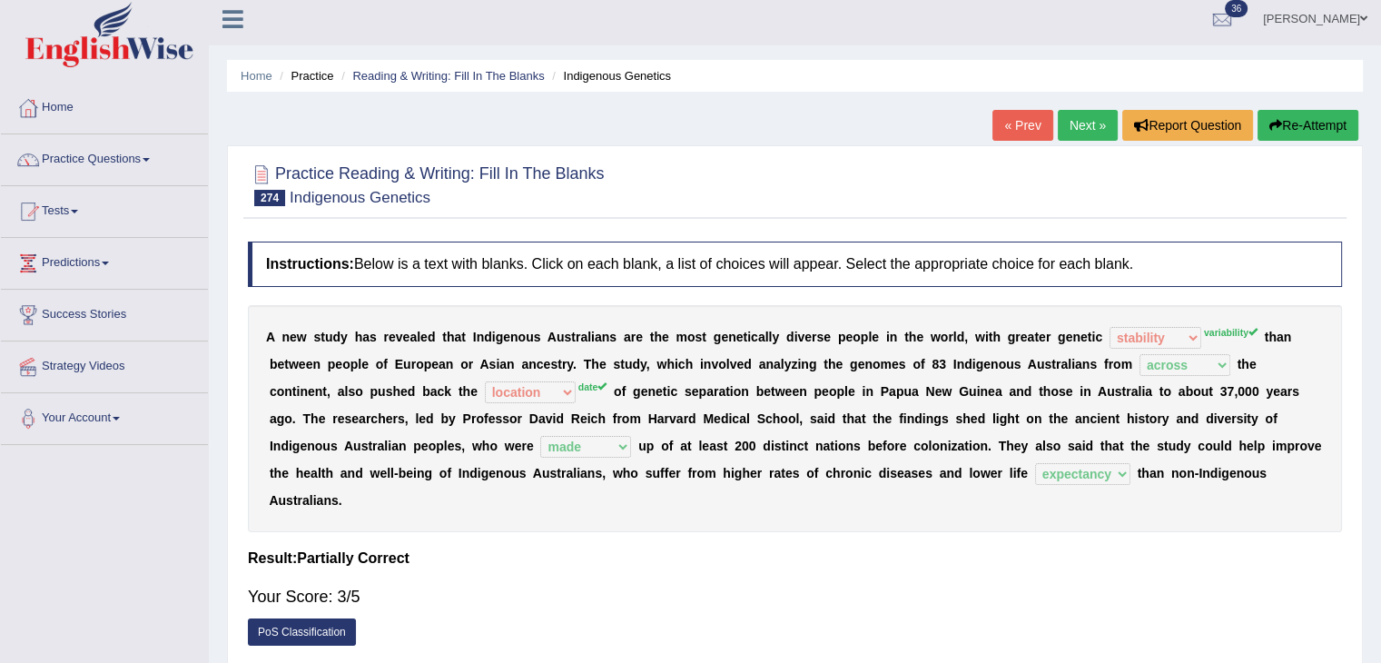
click at [1090, 122] on link "Next »" at bounding box center [1088, 125] width 60 height 31
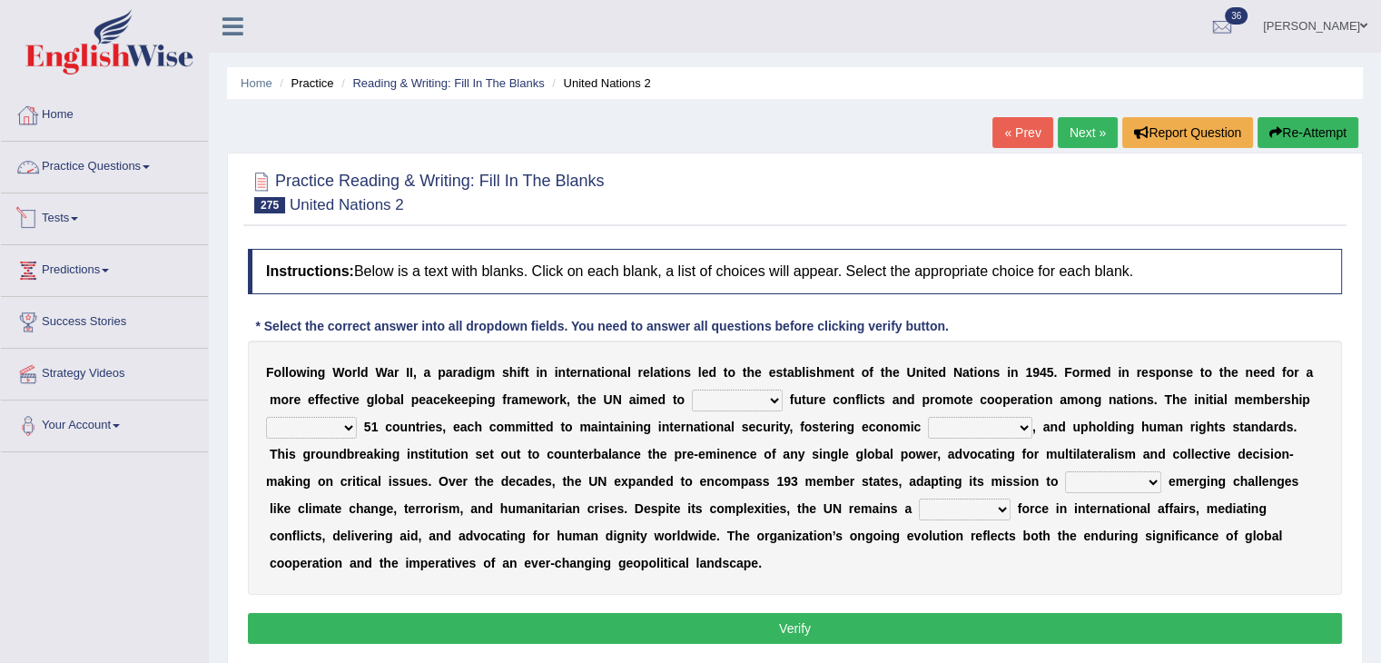
click at [69, 220] on link "Tests" at bounding box center [104, 215] width 207 height 45
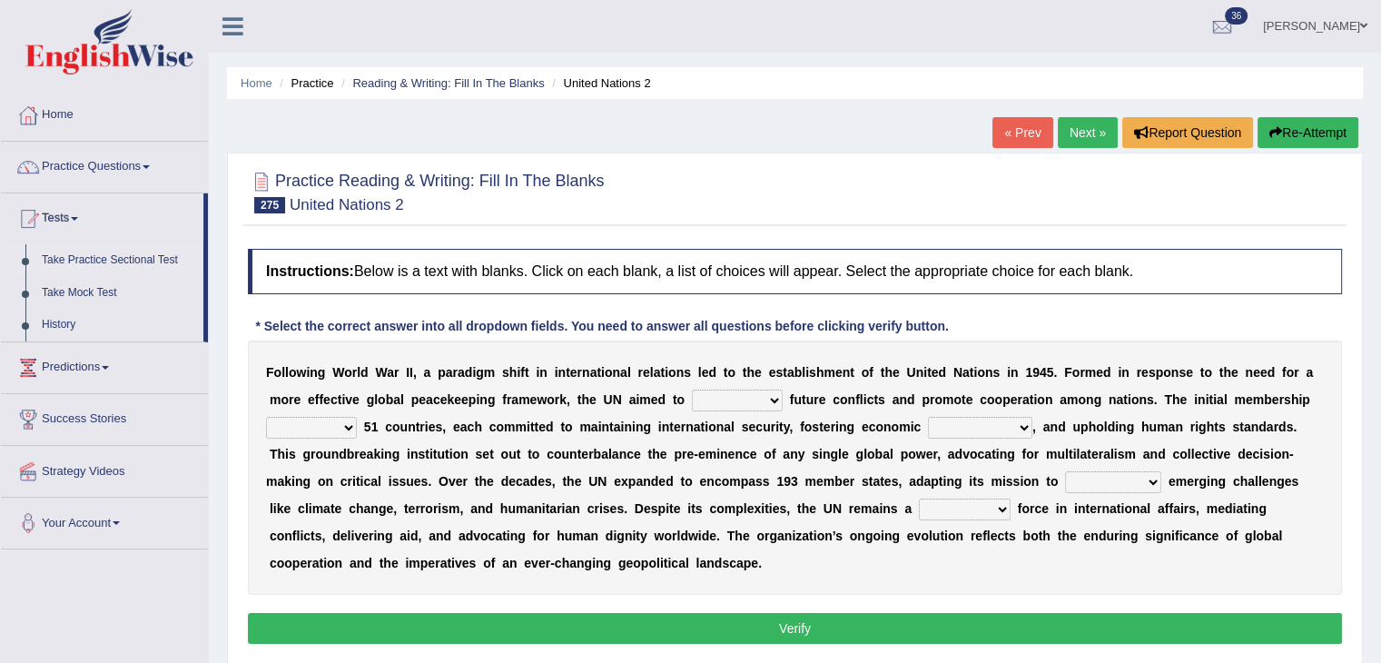
click at [92, 261] on link "Take Practice Sectional Test" at bounding box center [119, 260] width 170 height 33
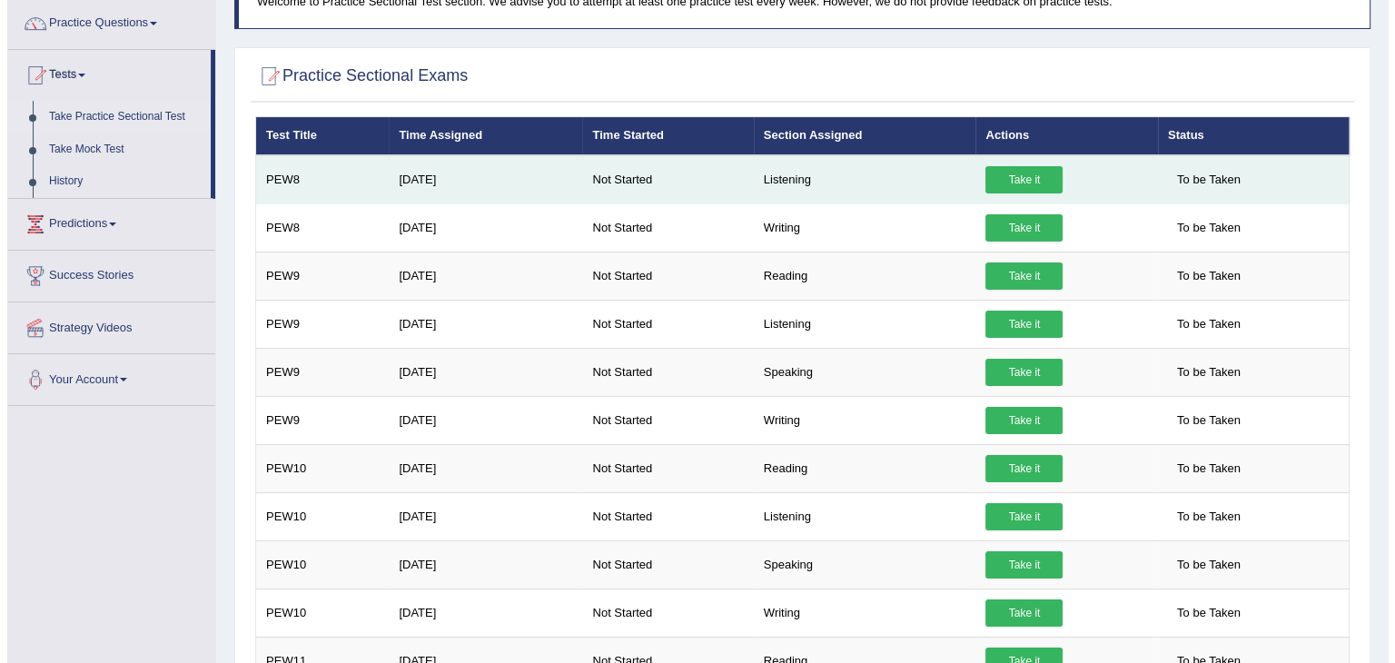
scroll to position [145, 0]
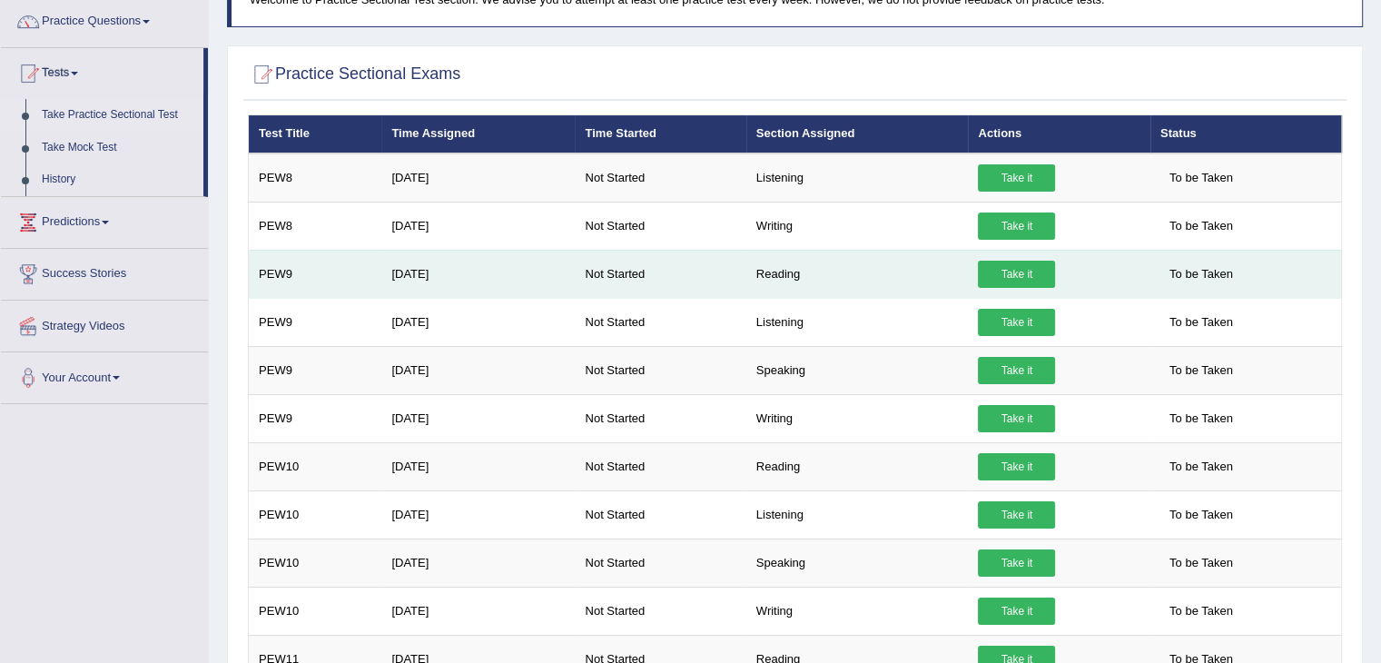
click at [1004, 267] on link "Take it" at bounding box center [1016, 274] width 77 height 27
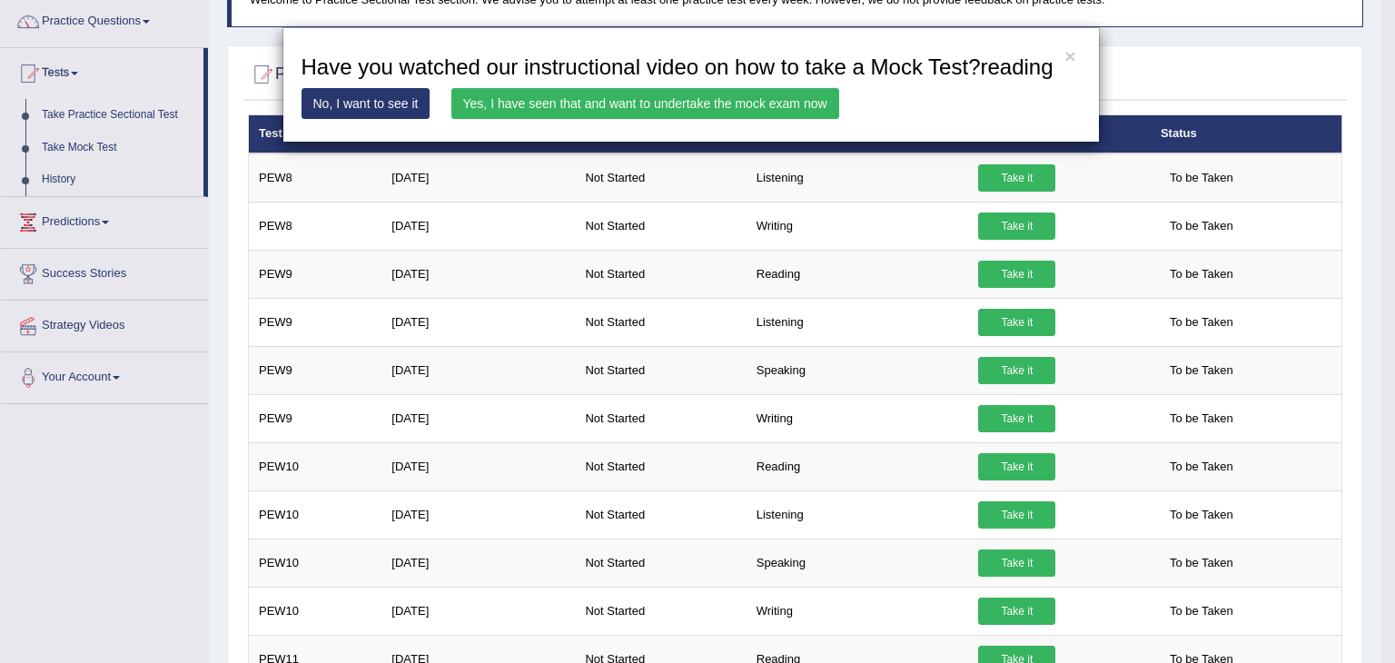
click at [717, 106] on link "Yes, I have seen that and want to undertake the mock exam now" at bounding box center [645, 103] width 388 height 31
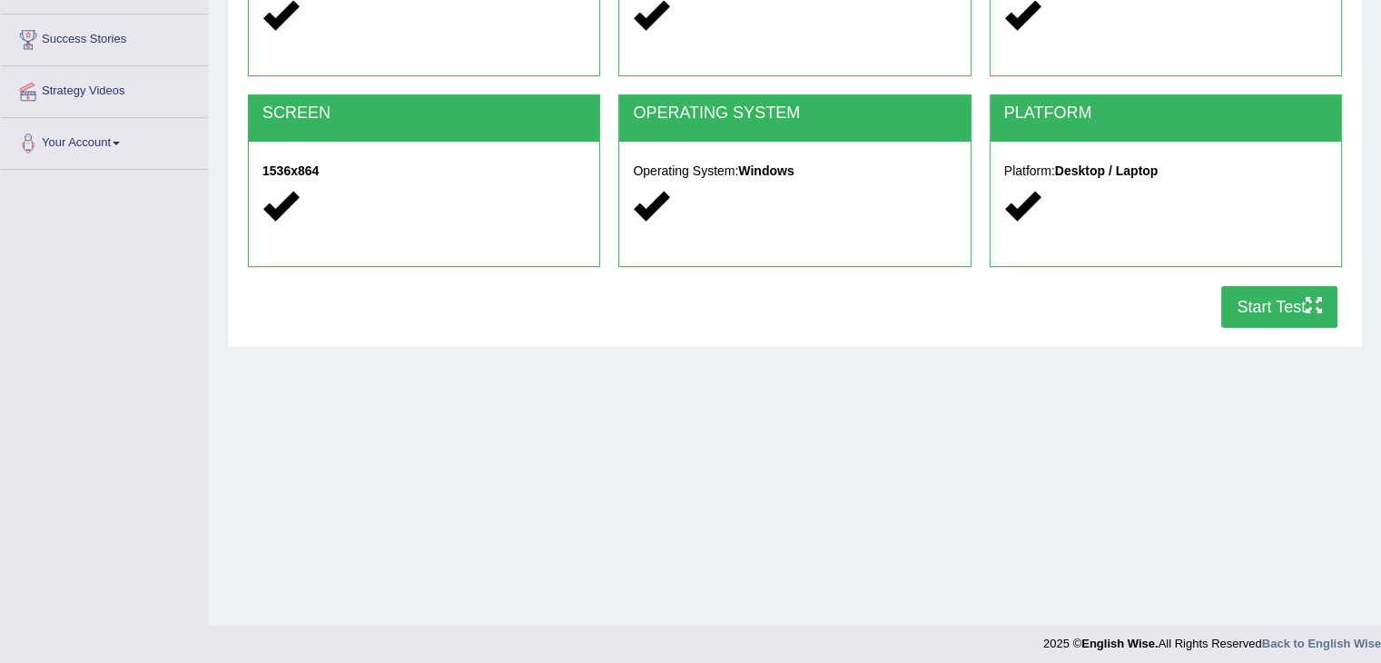
scroll to position [283, 0]
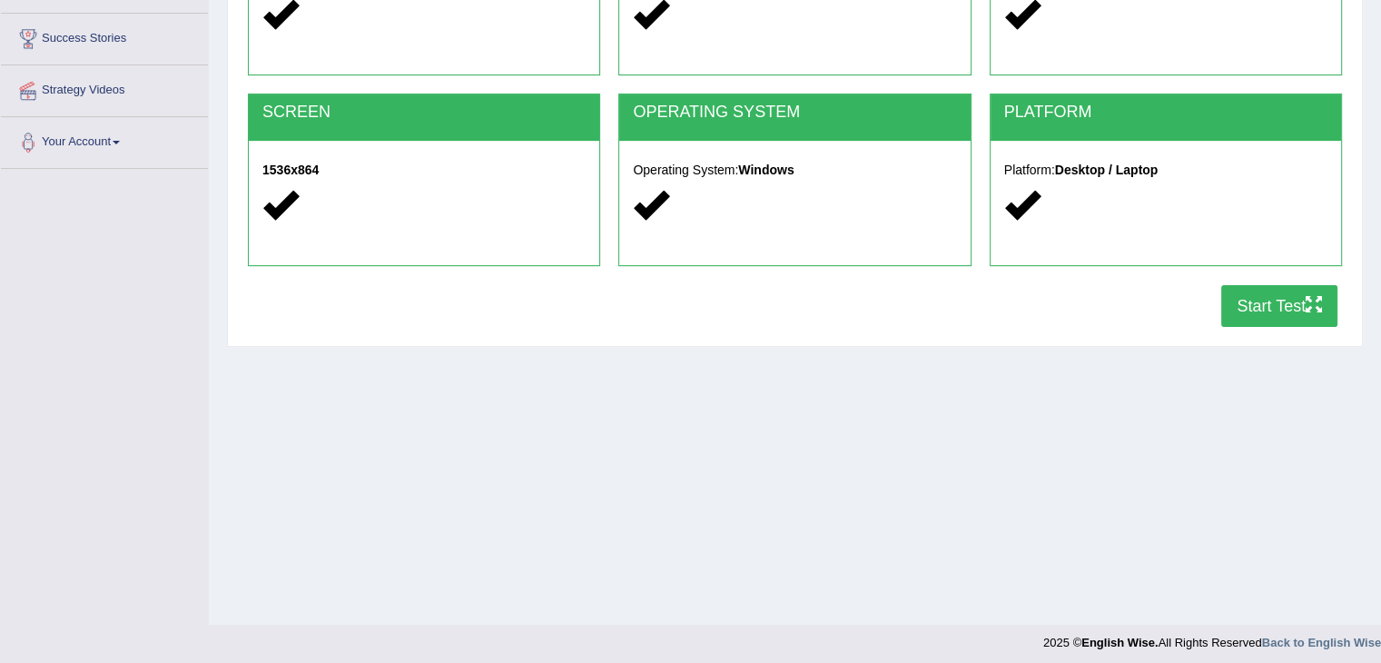
click at [1258, 308] on button "Start Test" at bounding box center [1279, 306] width 116 height 42
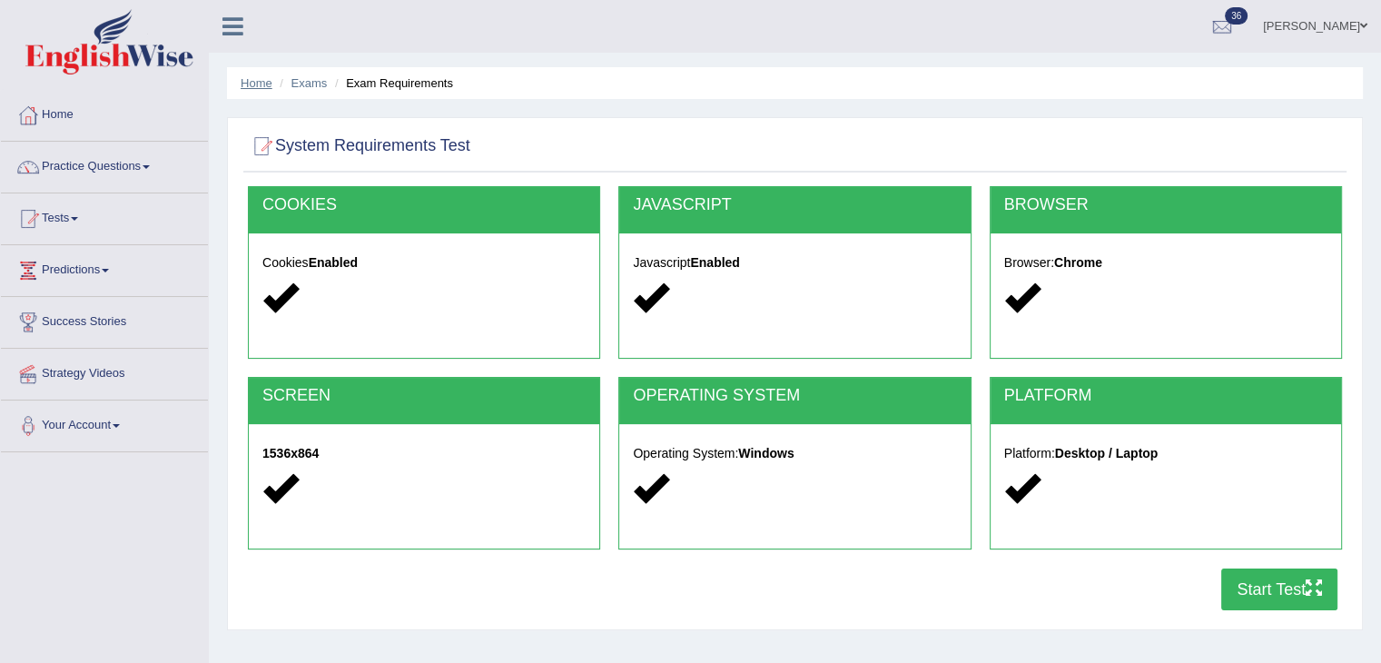
click at [264, 77] on link "Home" at bounding box center [257, 83] width 32 height 14
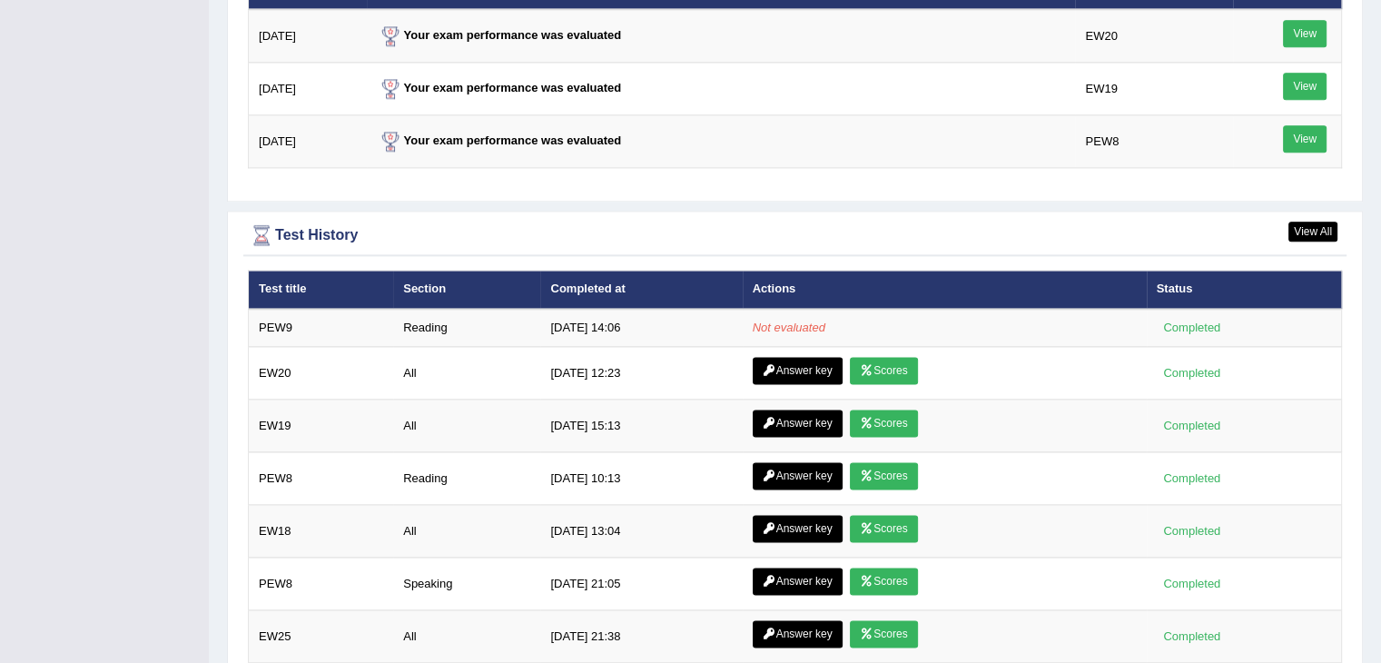
scroll to position [2330, 0]
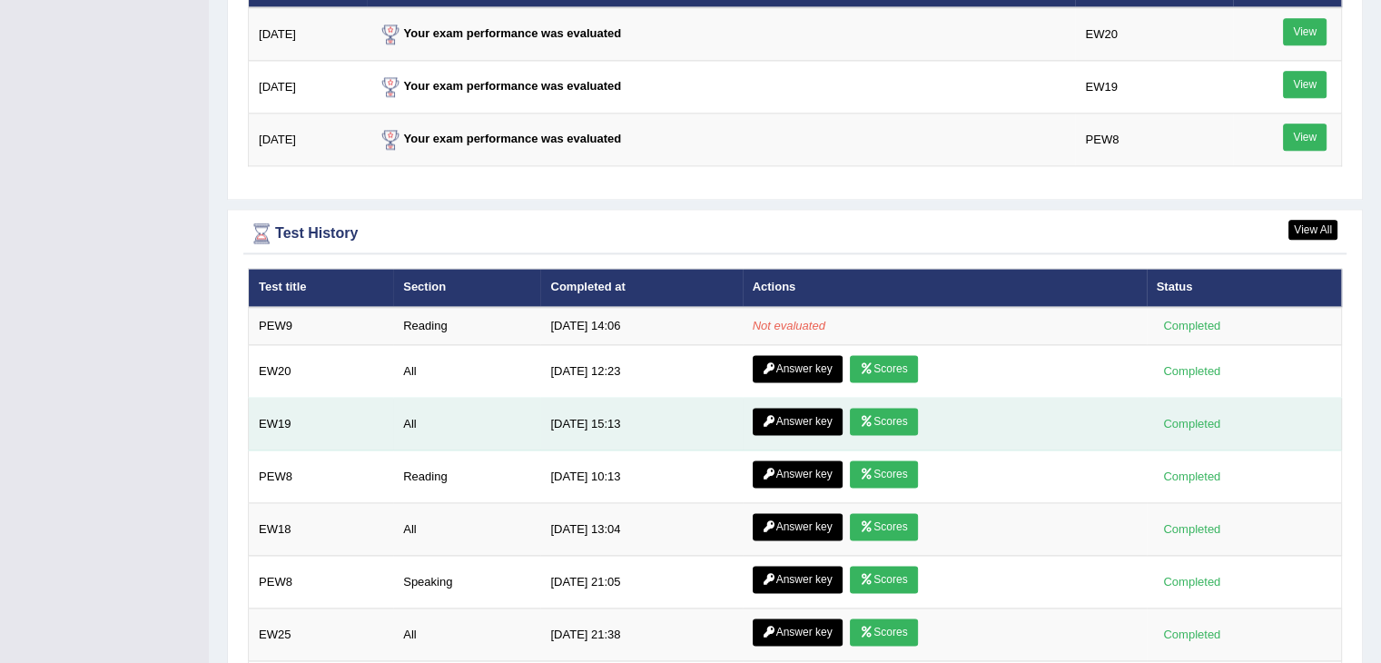
click at [887, 414] on link "Scores" at bounding box center [883, 421] width 67 height 27
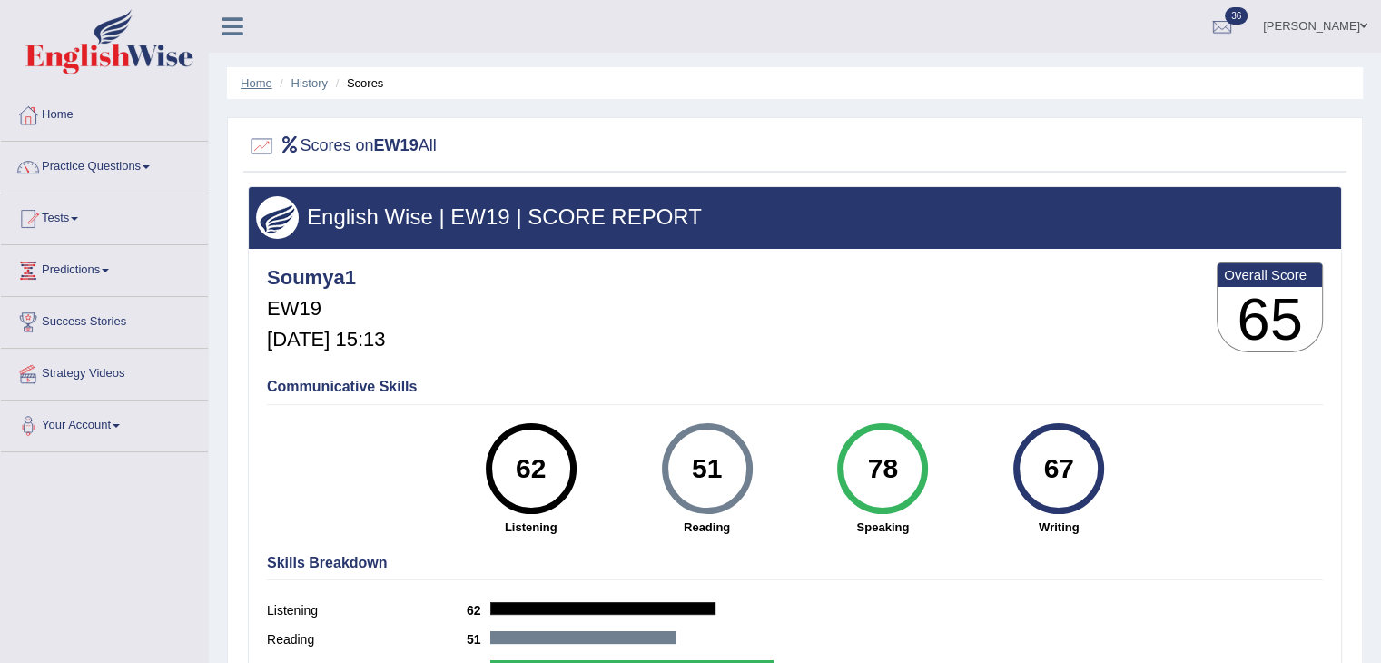
click at [254, 78] on link "Home" at bounding box center [257, 83] width 32 height 14
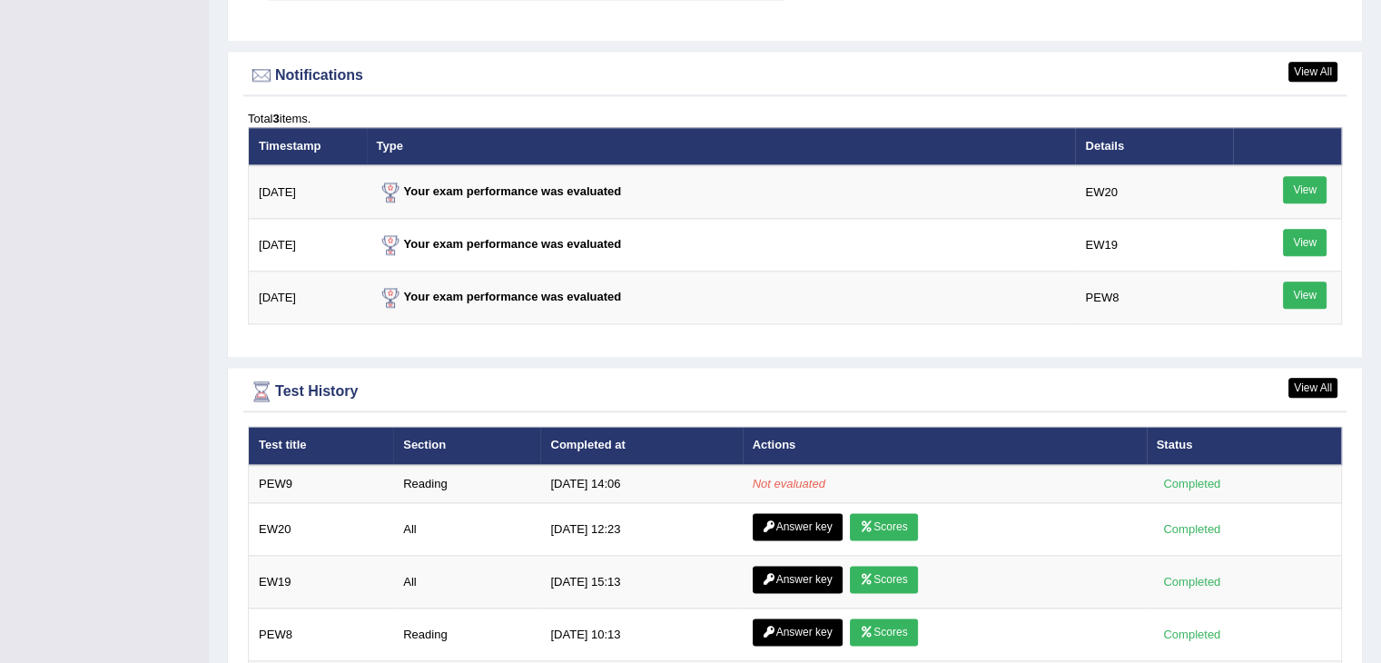
scroll to position [2458, 0]
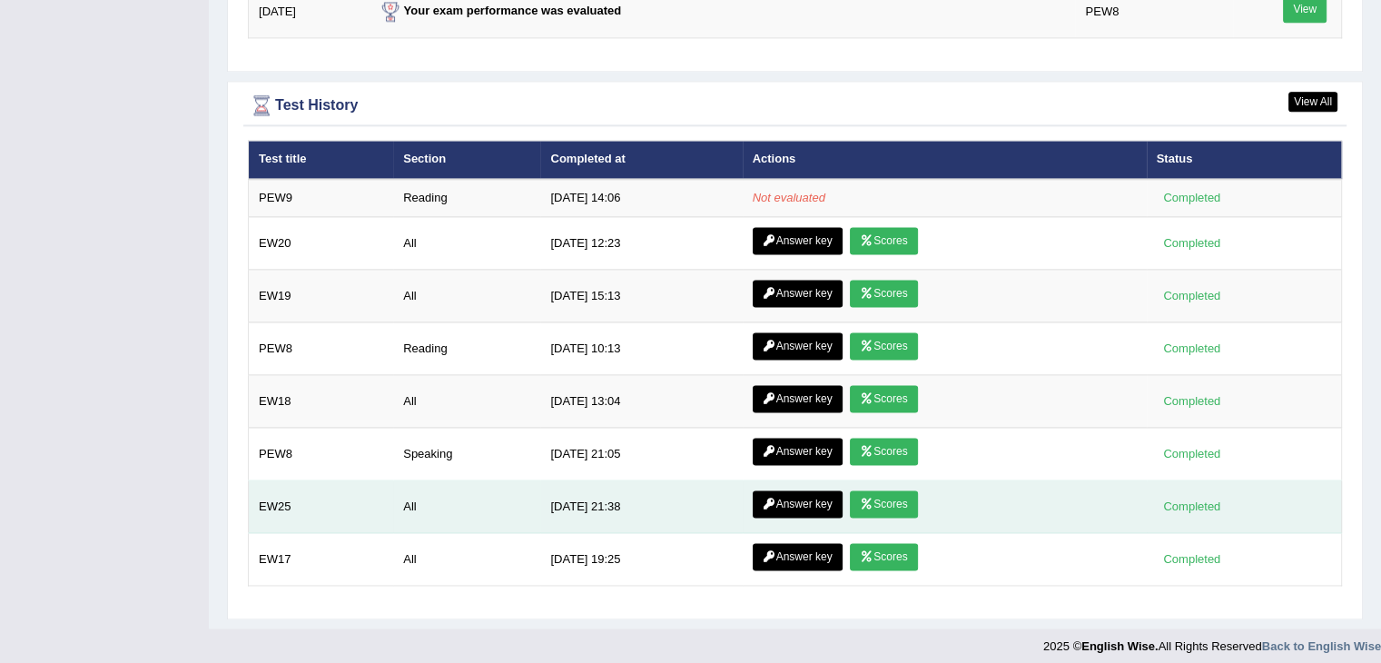
click at [868, 498] on icon at bounding box center [867, 503] width 14 height 11
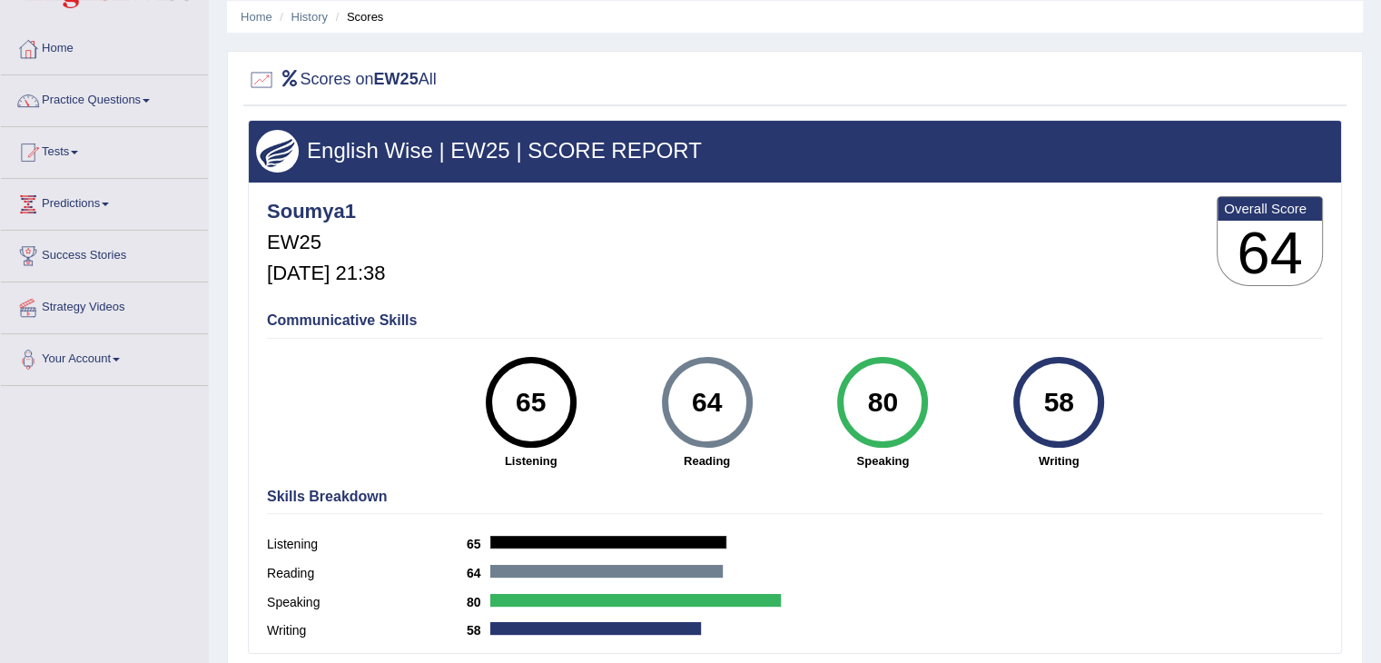
scroll to position [61, 0]
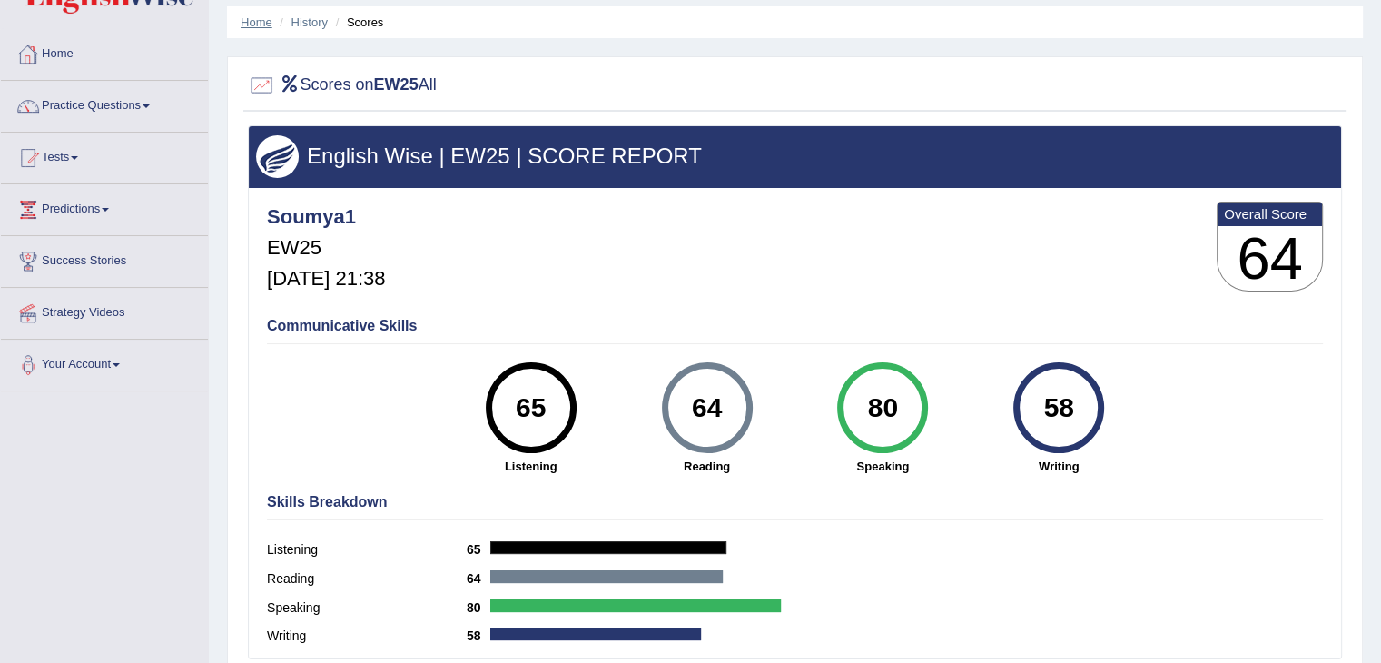
click at [249, 18] on link "Home" at bounding box center [257, 22] width 32 height 14
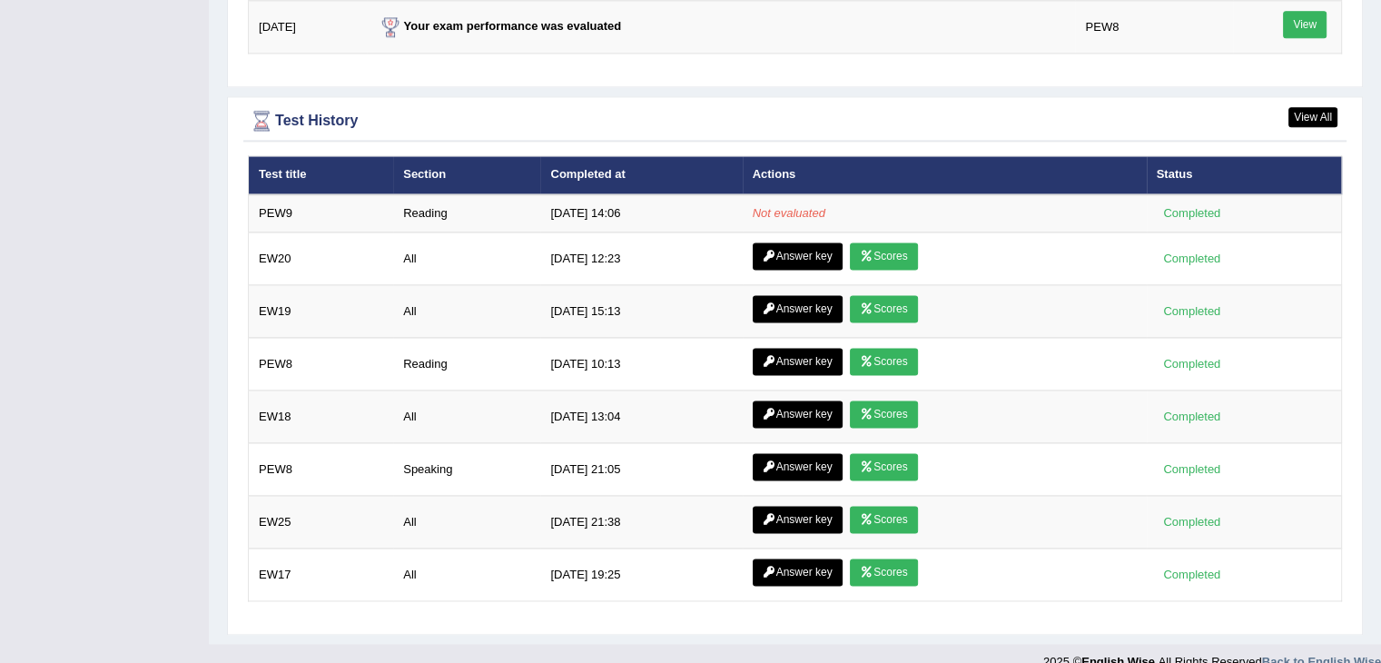
scroll to position [2458, 0]
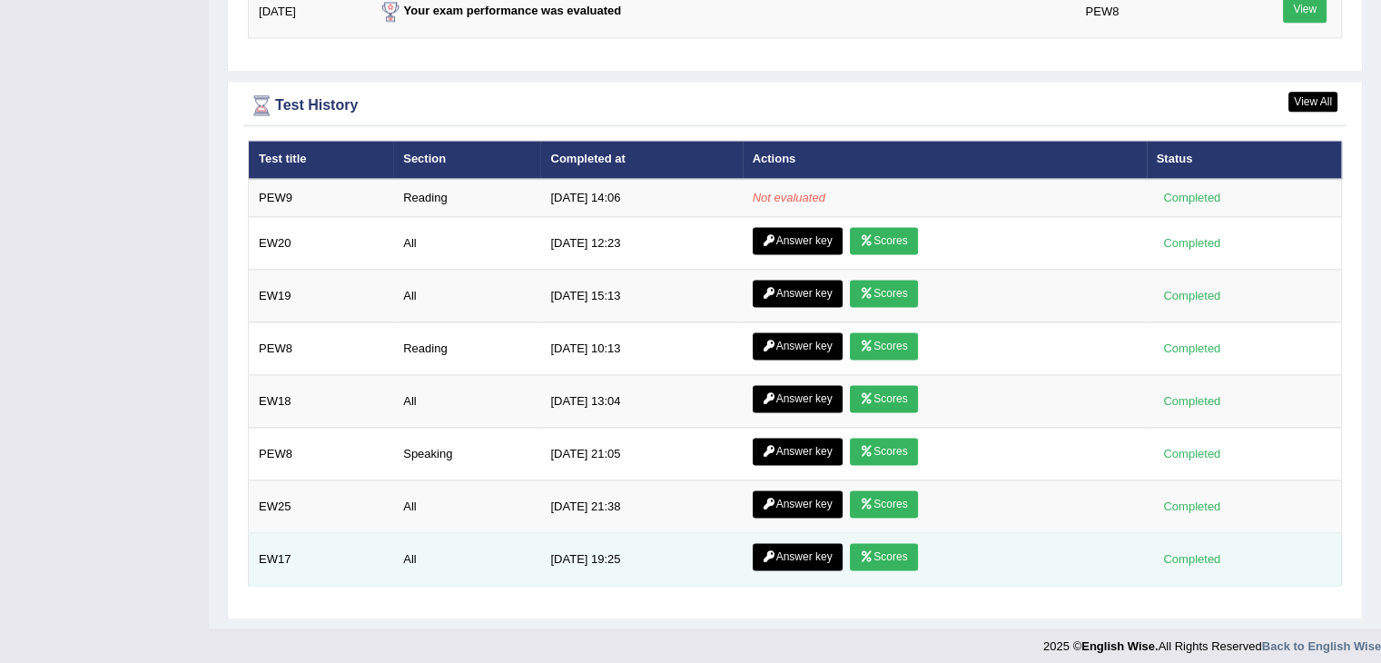
click at [869, 551] on icon at bounding box center [867, 556] width 14 height 11
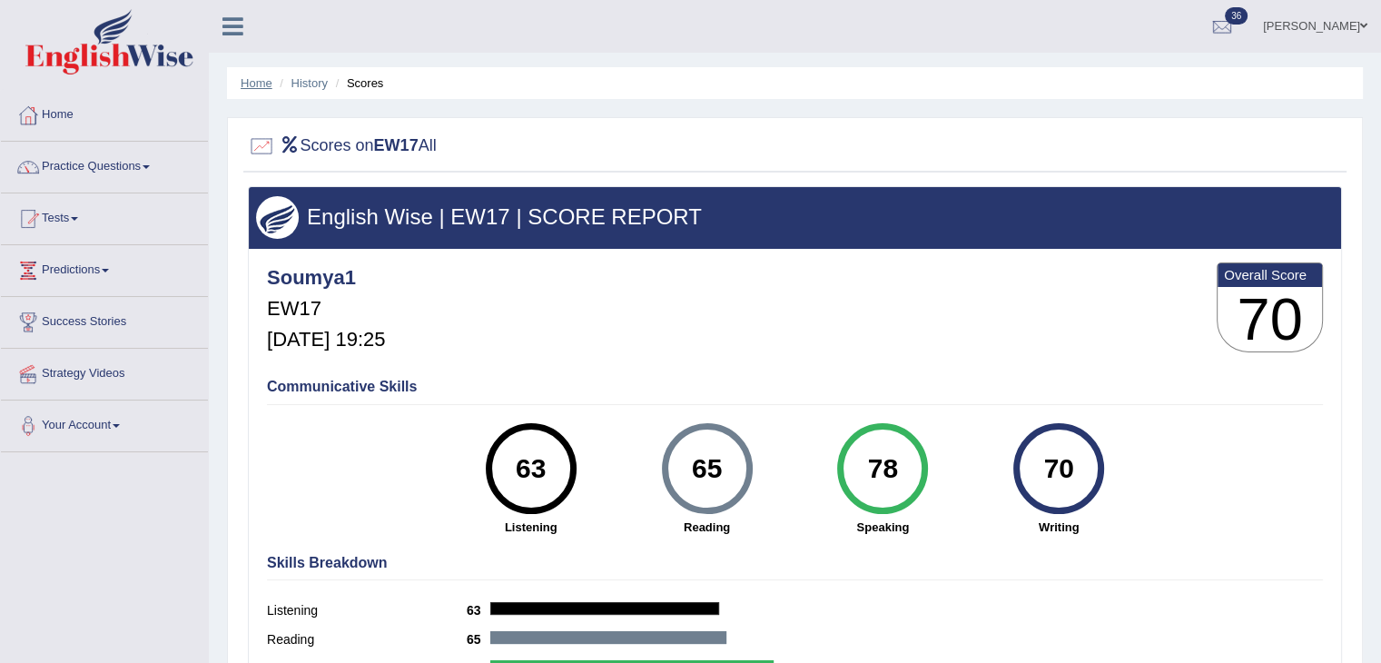
click at [247, 78] on link "Home" at bounding box center [257, 83] width 32 height 14
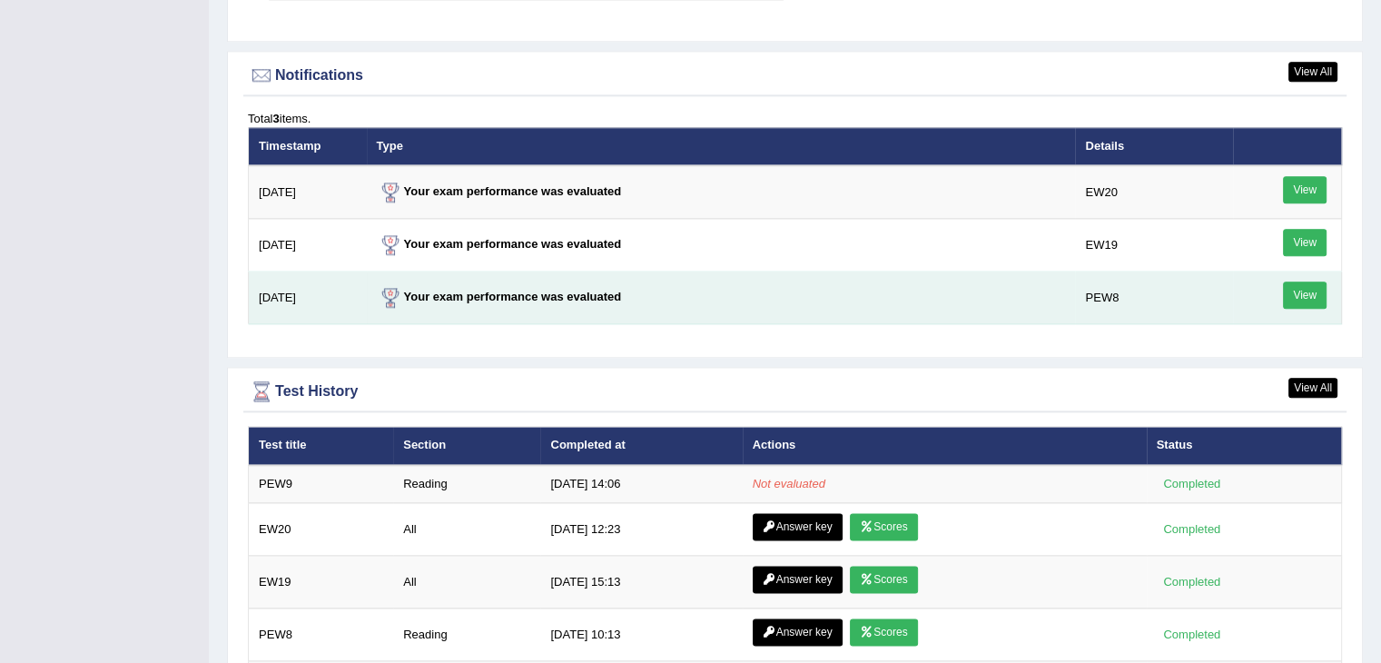
scroll to position [2172, 0]
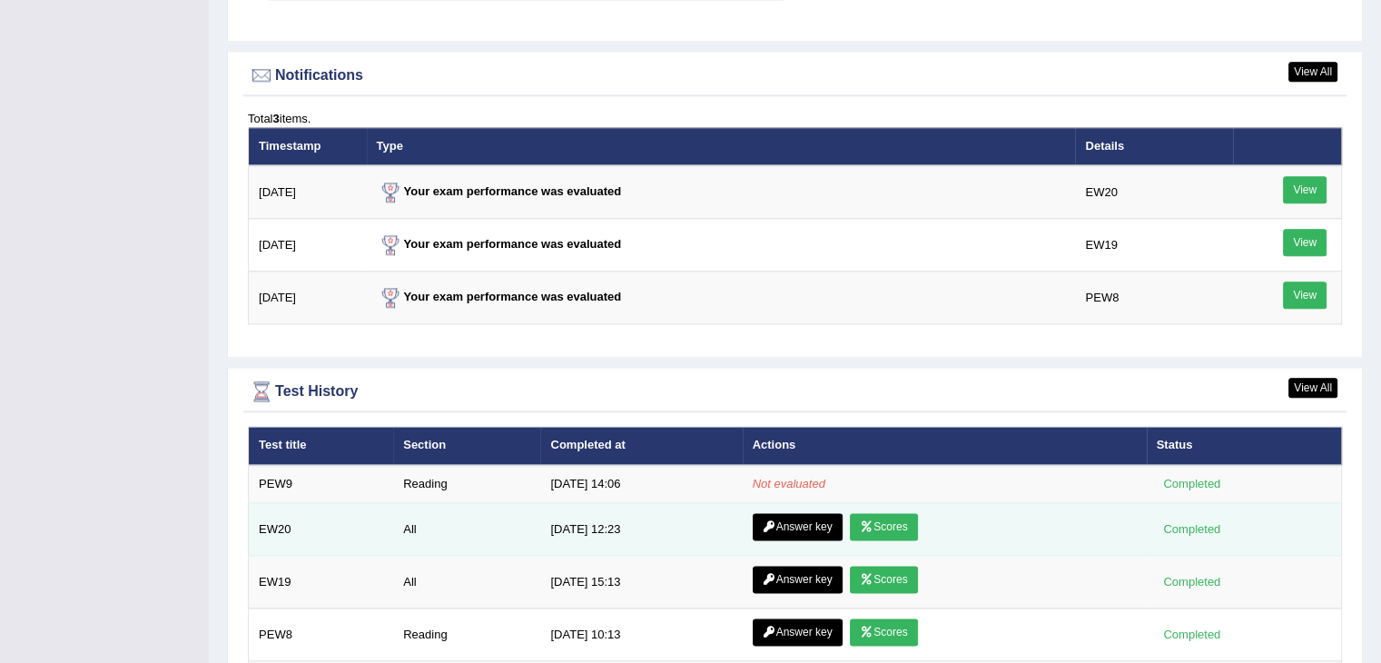
click at [795, 516] on link "Answer key" at bounding box center [798, 526] width 90 height 27
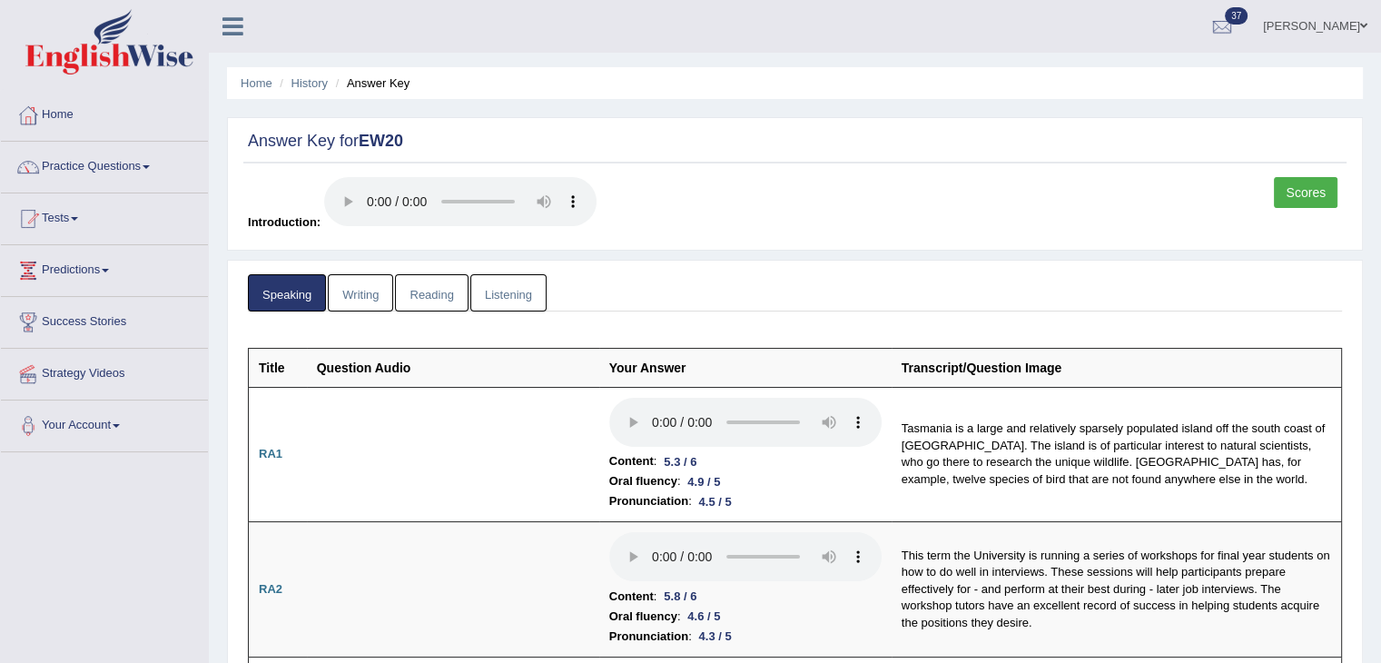
click at [440, 291] on link "Reading" at bounding box center [431, 292] width 73 height 37
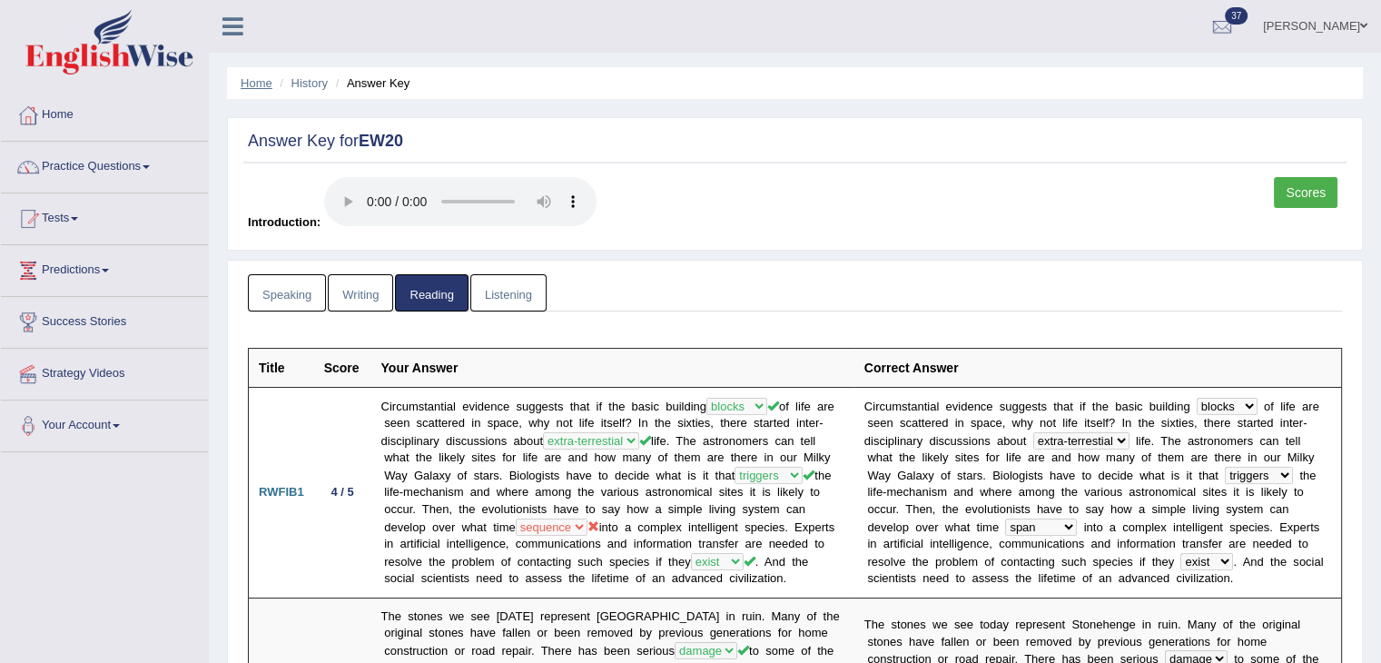
click at [249, 86] on link "Home" at bounding box center [257, 83] width 32 height 14
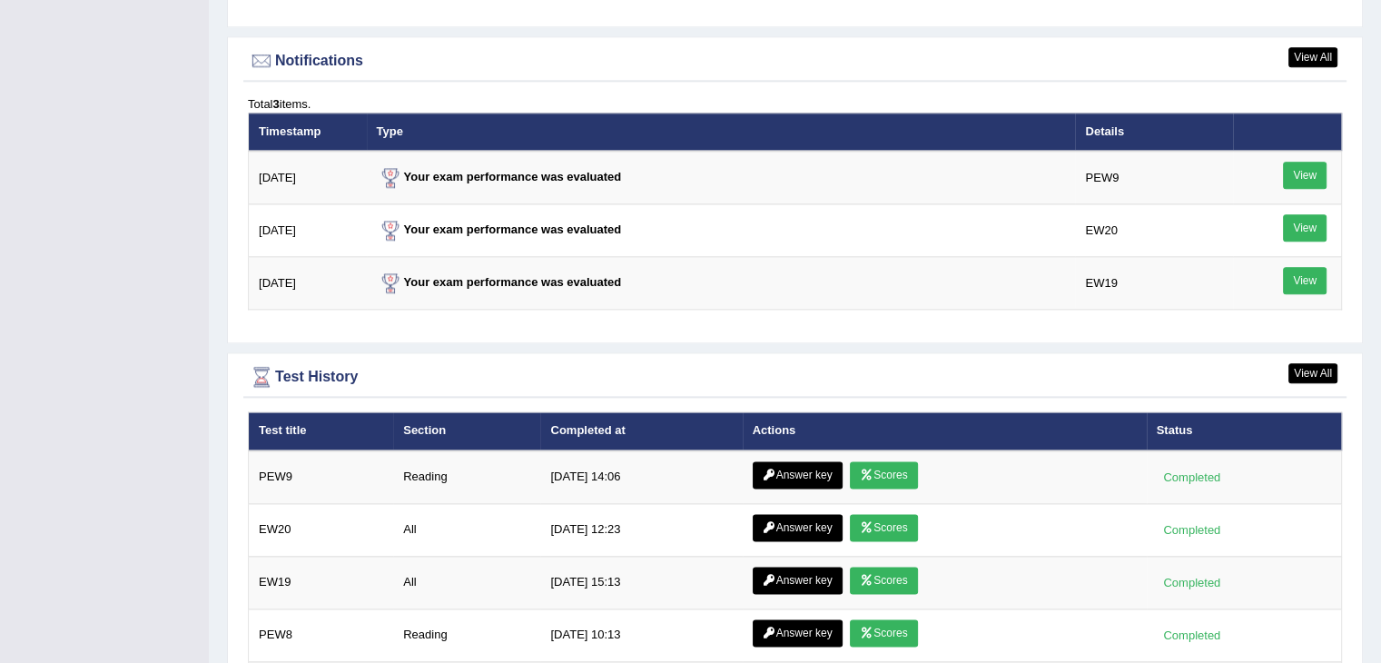
scroll to position [2186, 0]
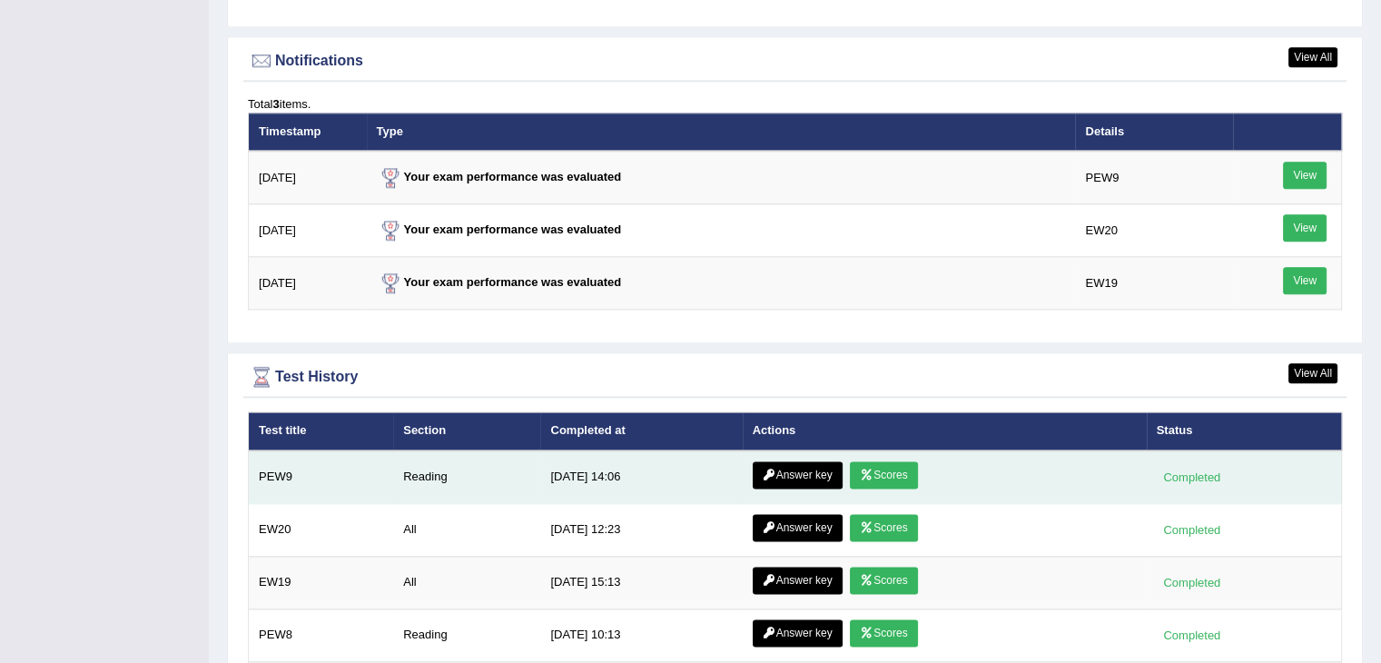
click at [889, 477] on link "Scores" at bounding box center [883, 474] width 67 height 27
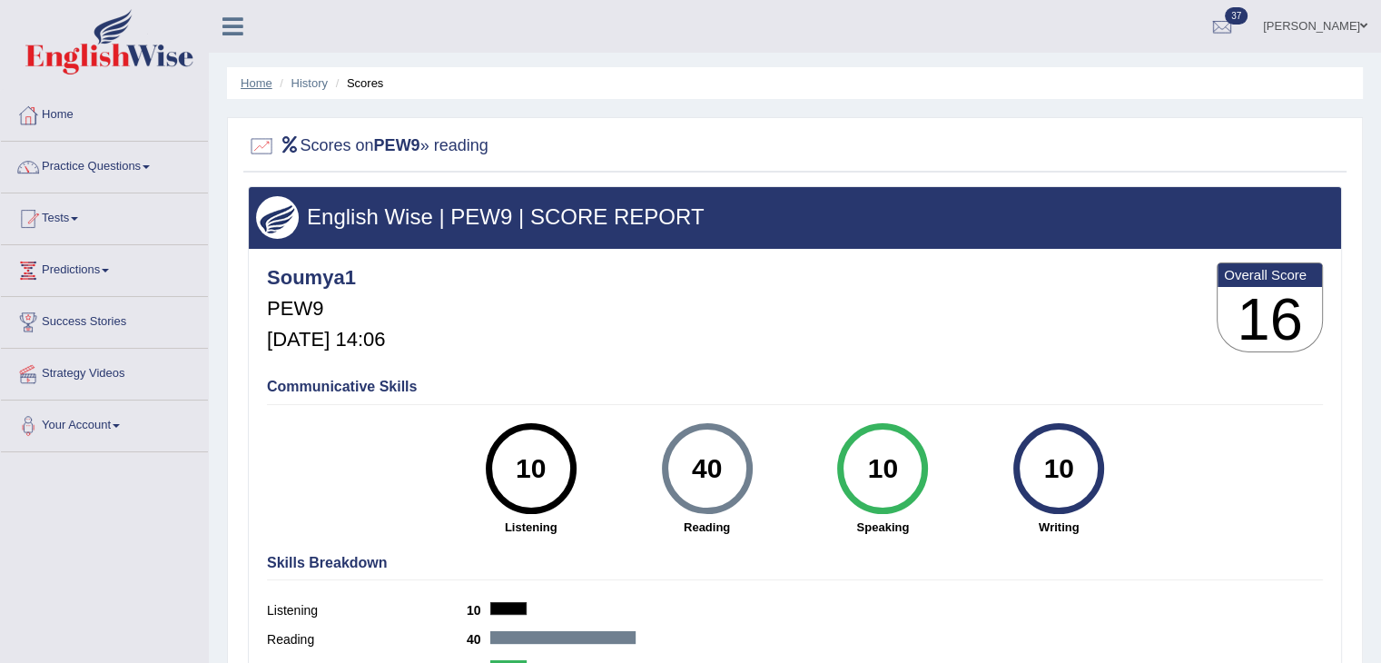
click at [257, 81] on link "Home" at bounding box center [257, 83] width 32 height 14
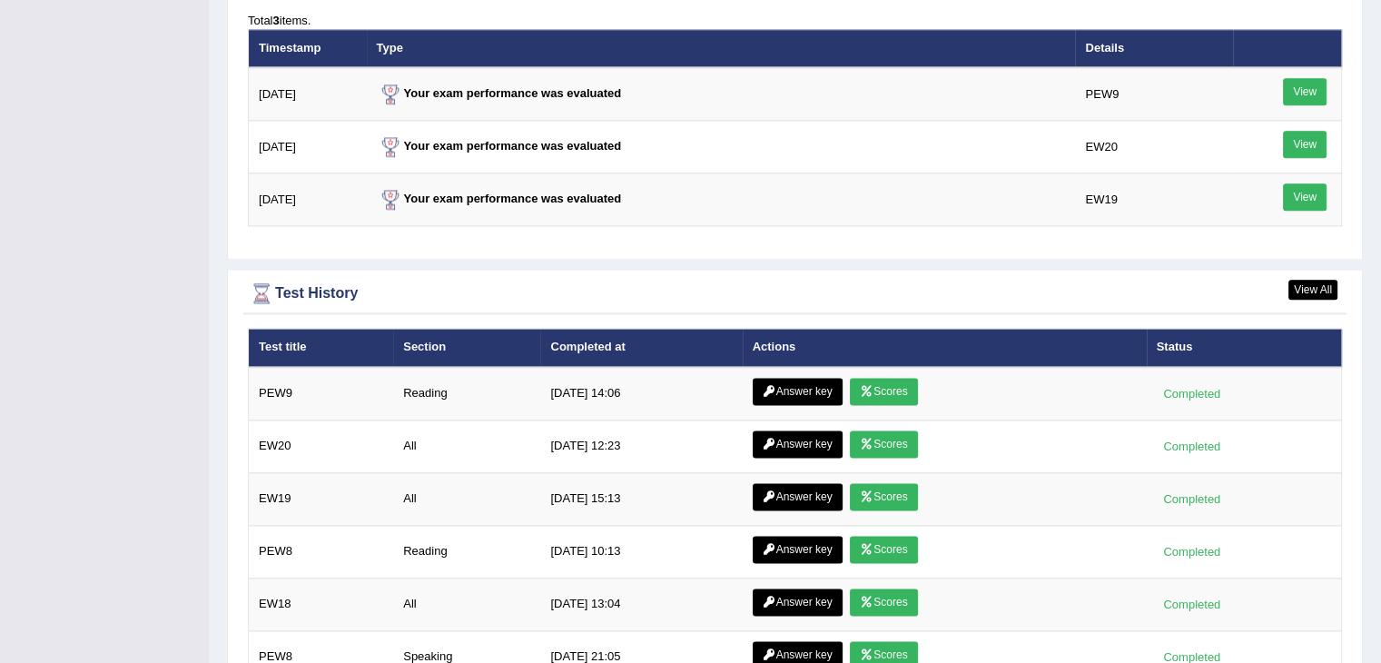
scroll to position [2342, 0]
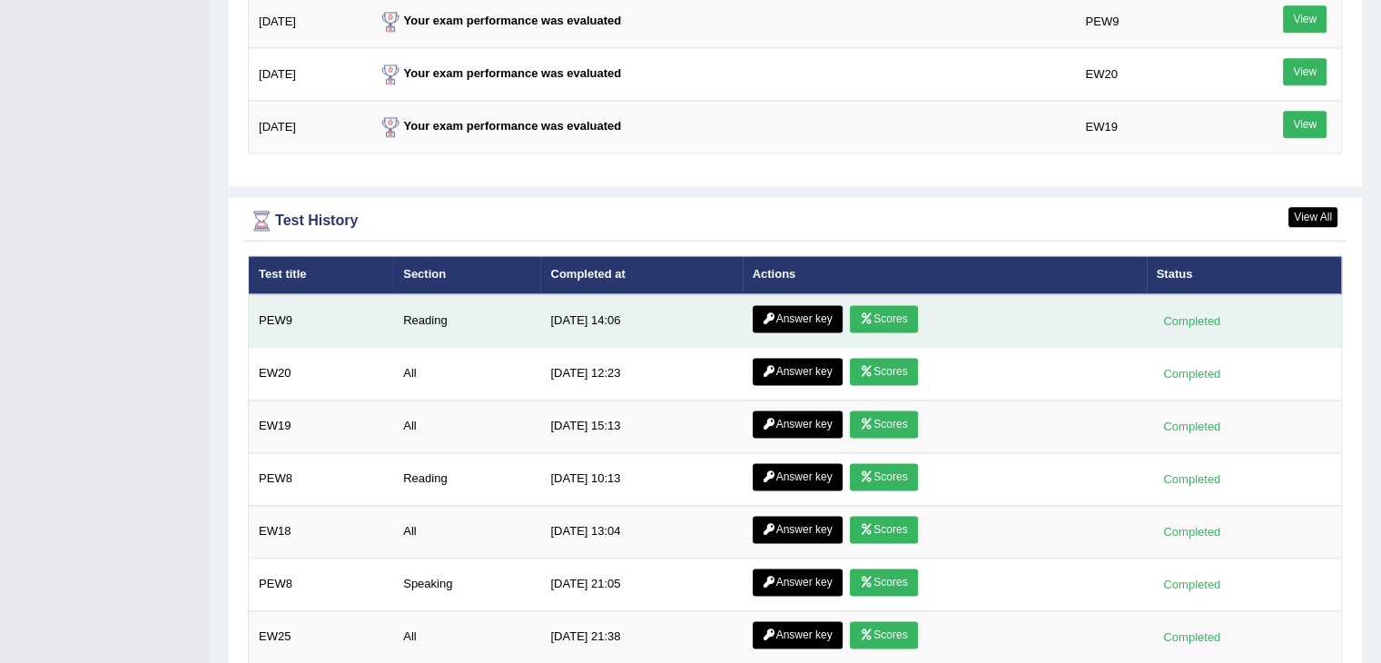
click at [817, 306] on link "Answer key" at bounding box center [798, 318] width 90 height 27
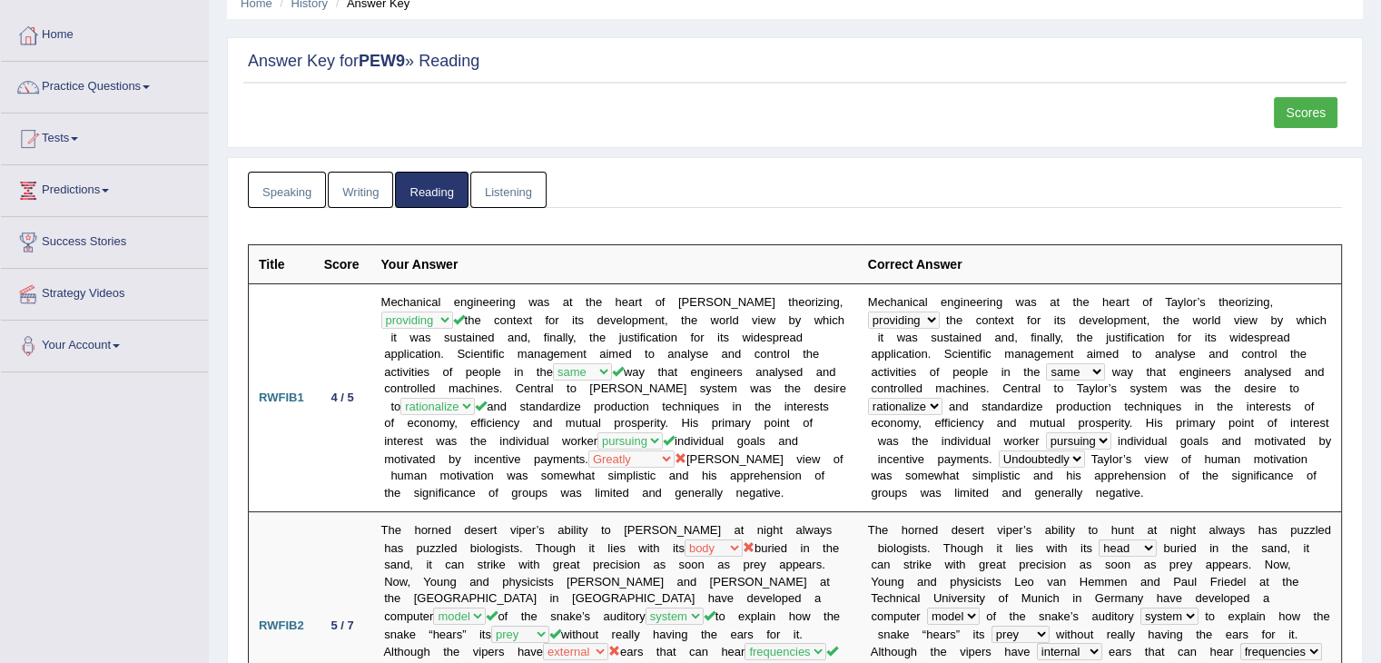
scroll to position [63, 0]
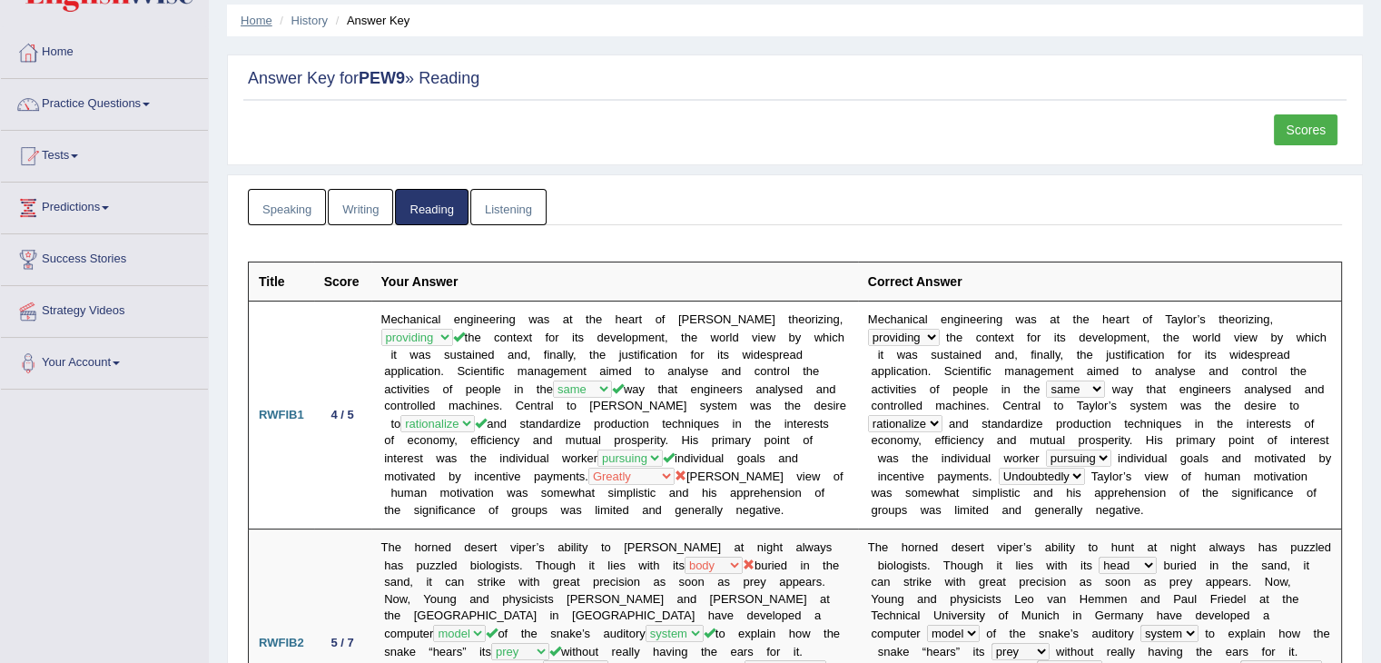
click at [265, 23] on link "Home" at bounding box center [257, 21] width 32 height 14
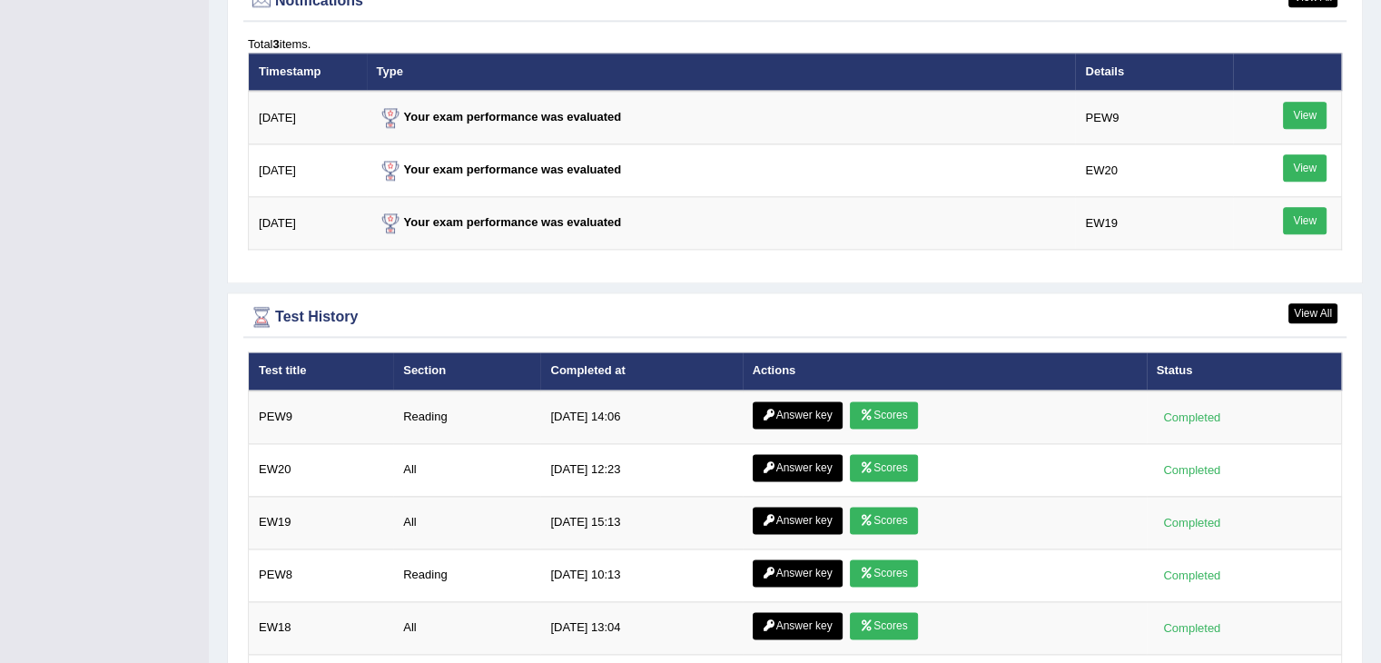
scroll to position [2248, 0]
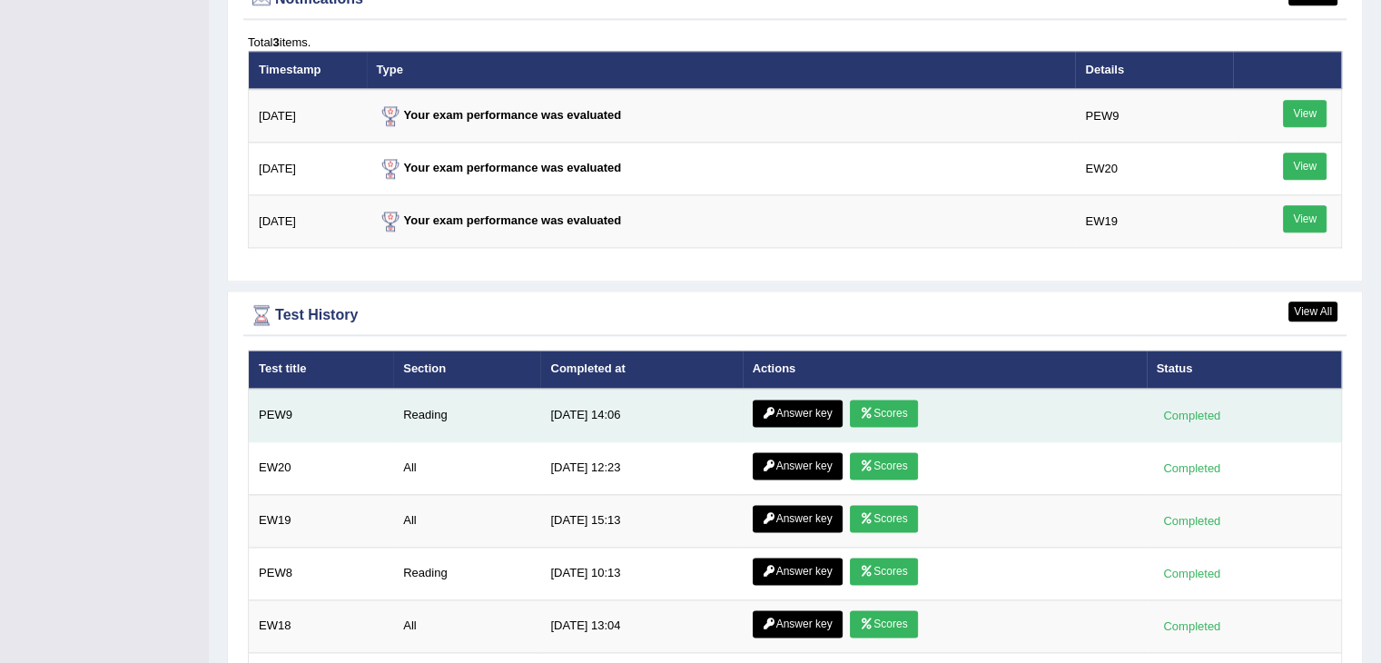
click at [893, 401] on link "Scores" at bounding box center [883, 412] width 67 height 27
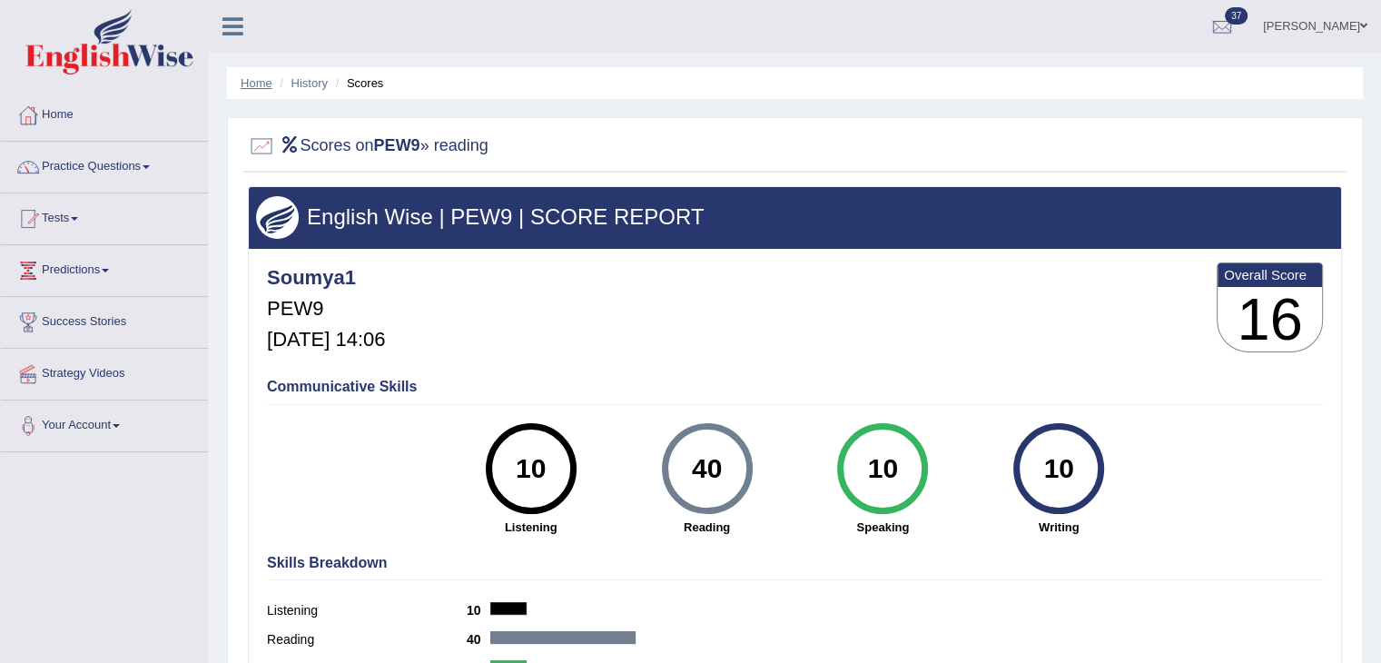
click at [262, 76] on link "Home" at bounding box center [257, 83] width 32 height 14
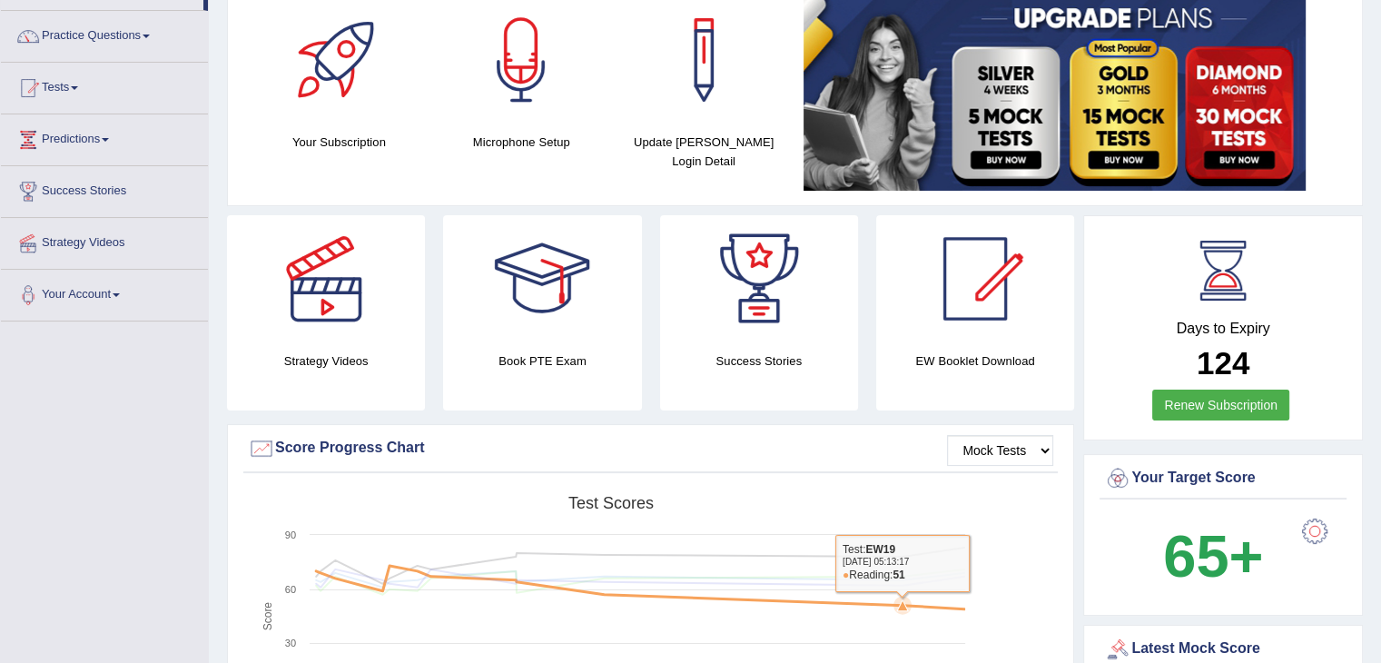
scroll to position [129, 0]
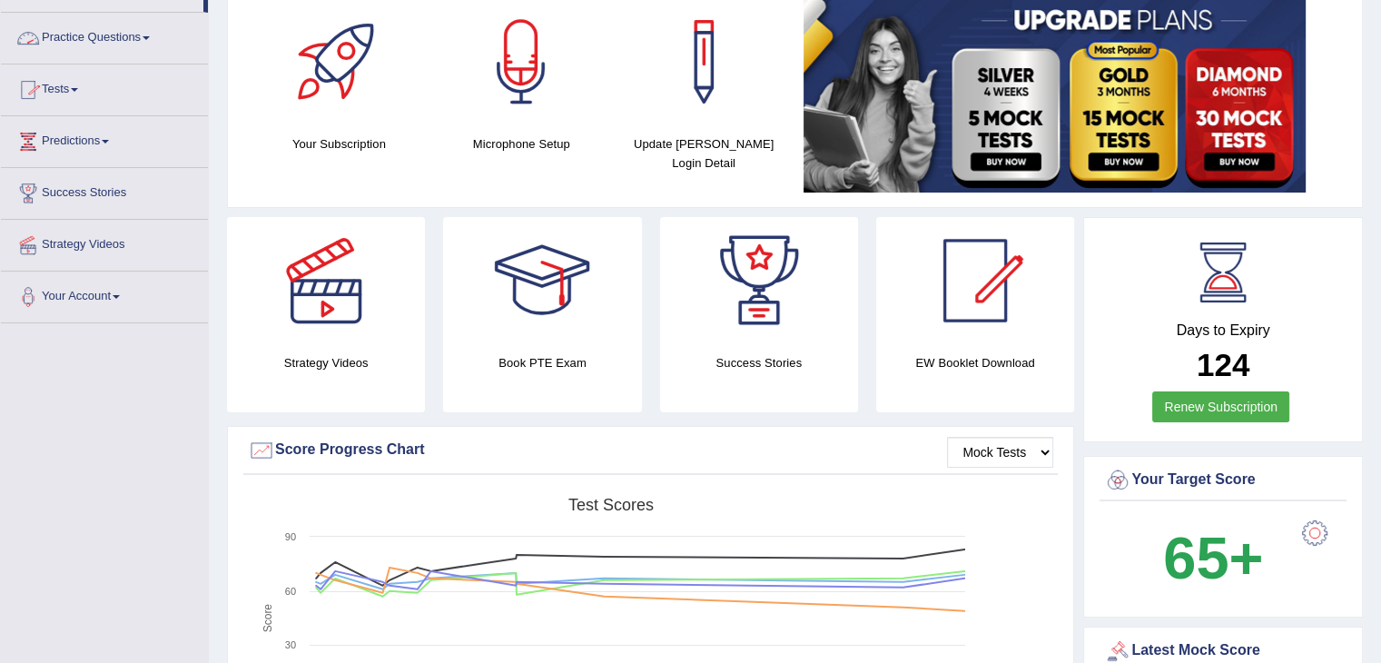
click at [142, 44] on link "Practice Questions" at bounding box center [104, 35] width 207 height 45
